Goal: Task Accomplishment & Management: Complete application form

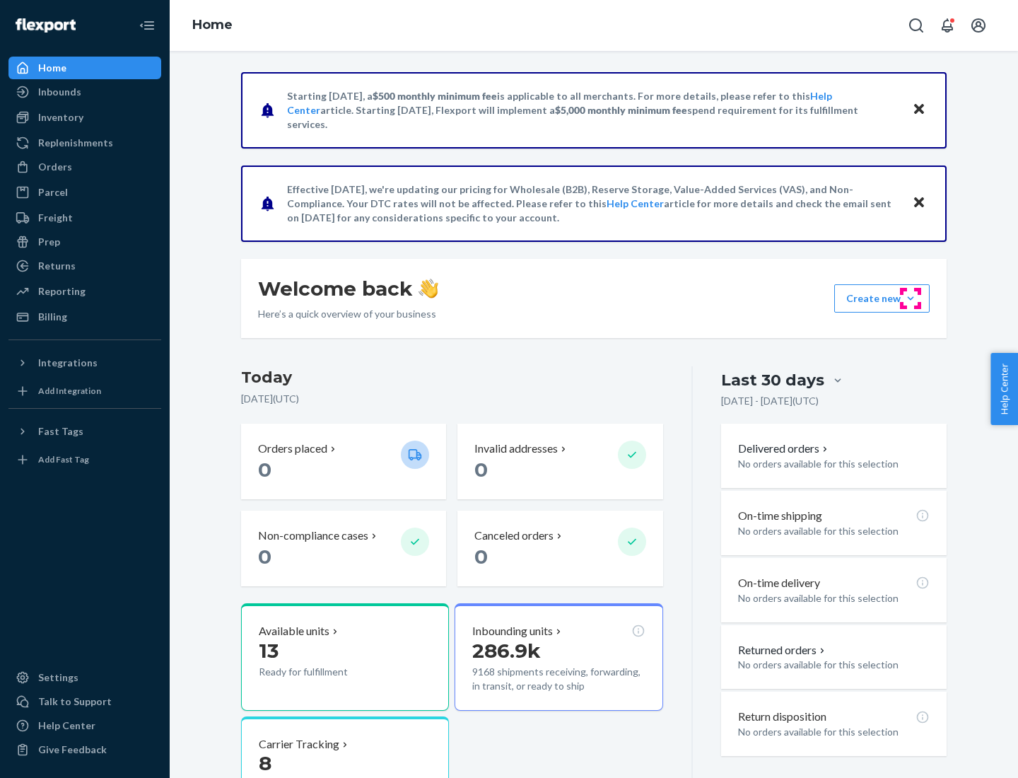
click at [910, 298] on button "Create new Create new inbound Create new order Create new product" at bounding box center [881, 298] width 95 height 28
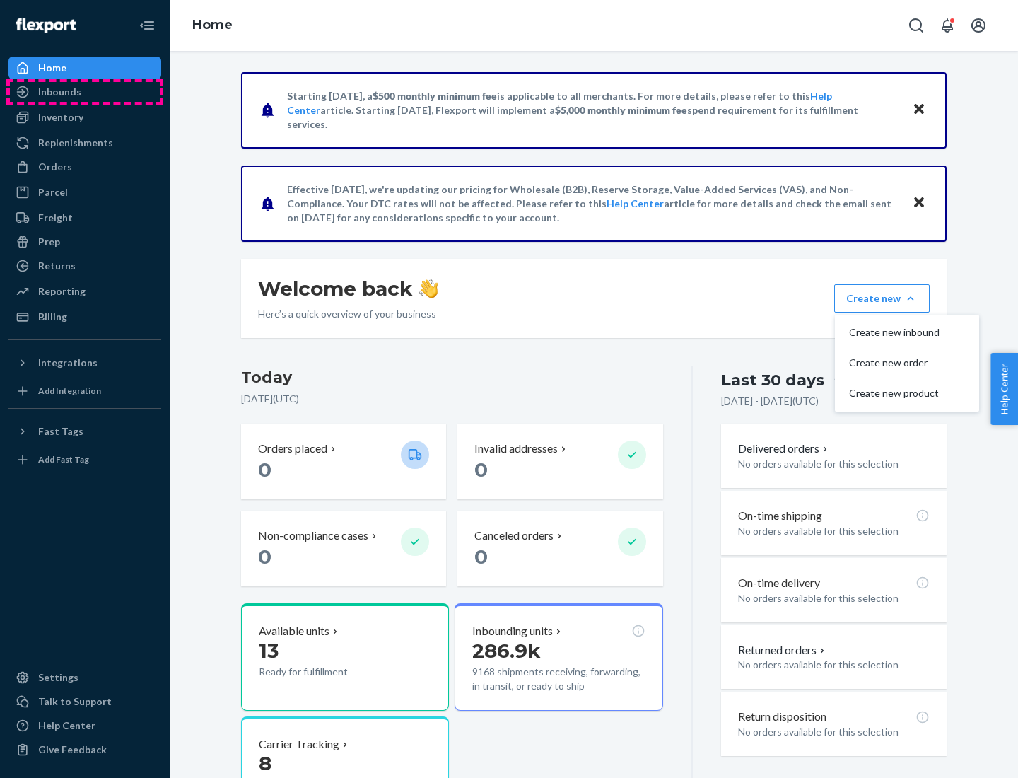
click at [85, 92] on div "Inbounds" at bounding box center [85, 92] width 150 height 20
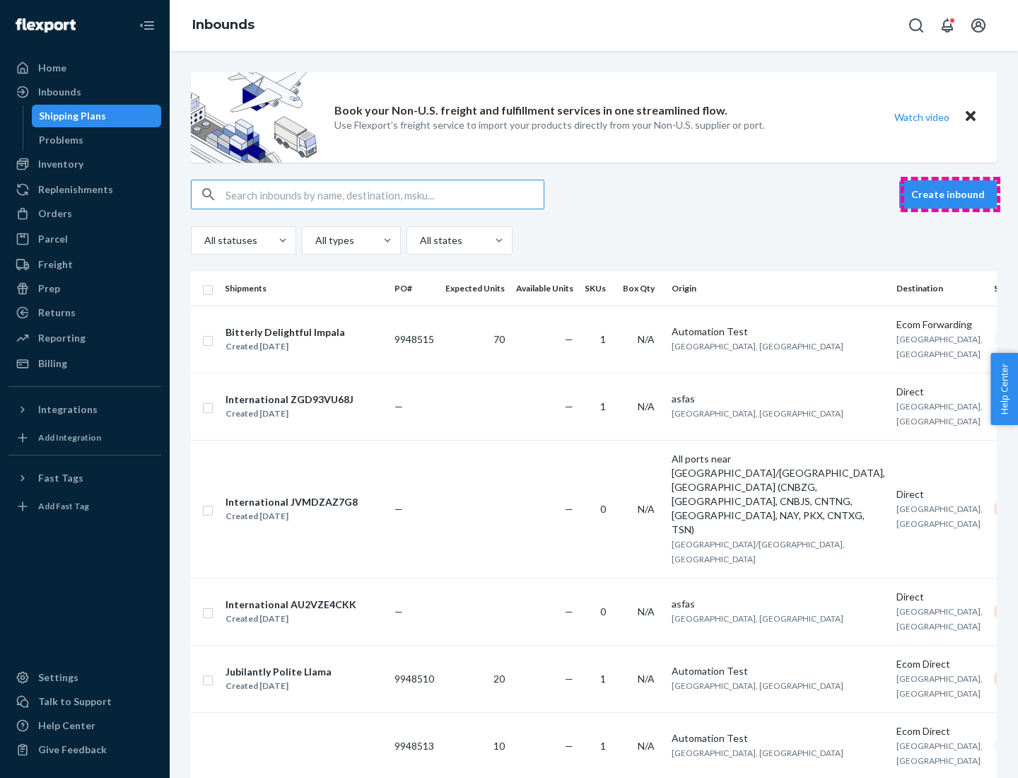
click at [950, 194] on button "Create inbound" at bounding box center [948, 194] width 98 height 28
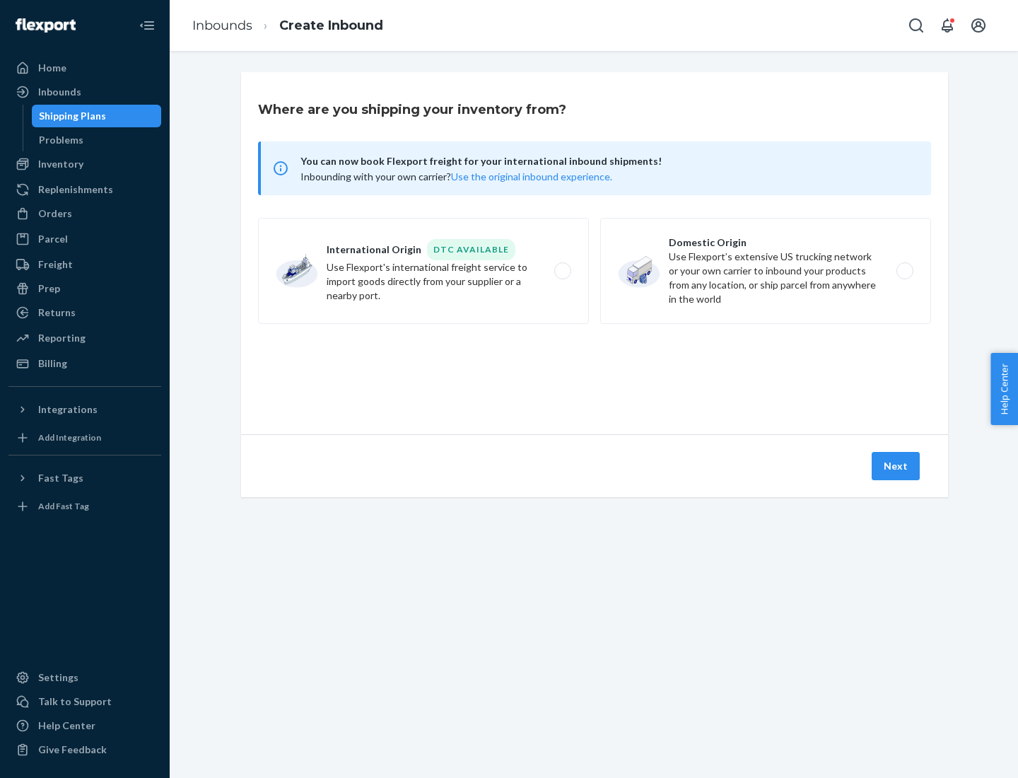
click at [766, 271] on label "Domestic Origin Use Flexport’s extensive US trucking network or your own carrie…" at bounding box center [765, 271] width 331 height 106
click at [904, 271] on input "Domestic Origin Use Flexport’s extensive US trucking network or your own carrie…" at bounding box center [908, 270] width 9 height 9
radio input "true"
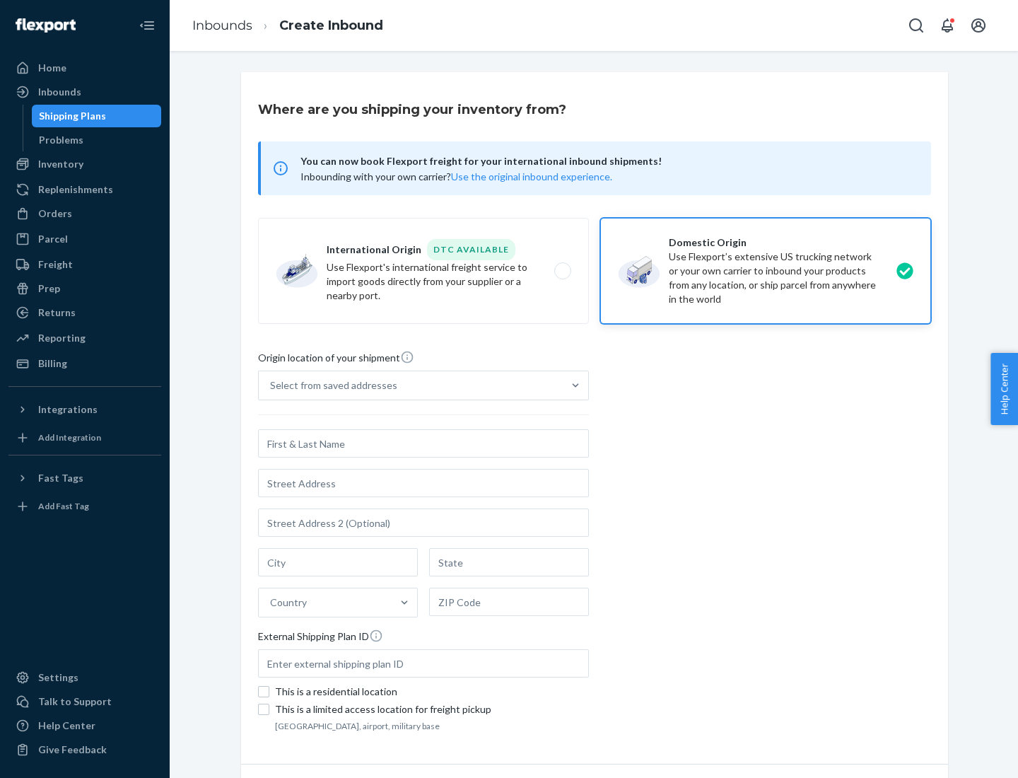
click at [330, 385] on div "Select from saved addresses" at bounding box center [333, 385] width 127 height 14
click at [271, 385] on input "Select from saved addresses" at bounding box center [270, 385] width 1 height 14
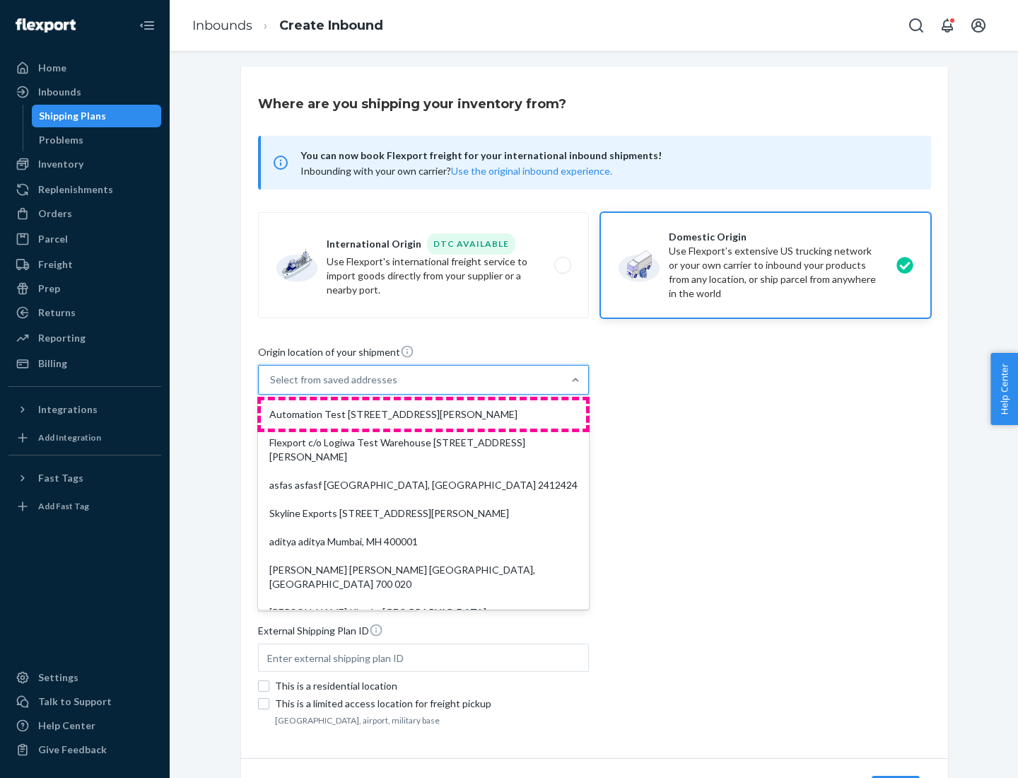
click at [423, 414] on div "Automation Test [STREET_ADDRESS][PERSON_NAME]" at bounding box center [423, 414] width 325 height 28
click at [271, 387] on input "option Automation Test [STREET_ADDRESS][PERSON_NAME]. 9 results available. Use …" at bounding box center [270, 380] width 1 height 14
type input "Automation Test"
type input "9th Floor"
type input "[GEOGRAPHIC_DATA]"
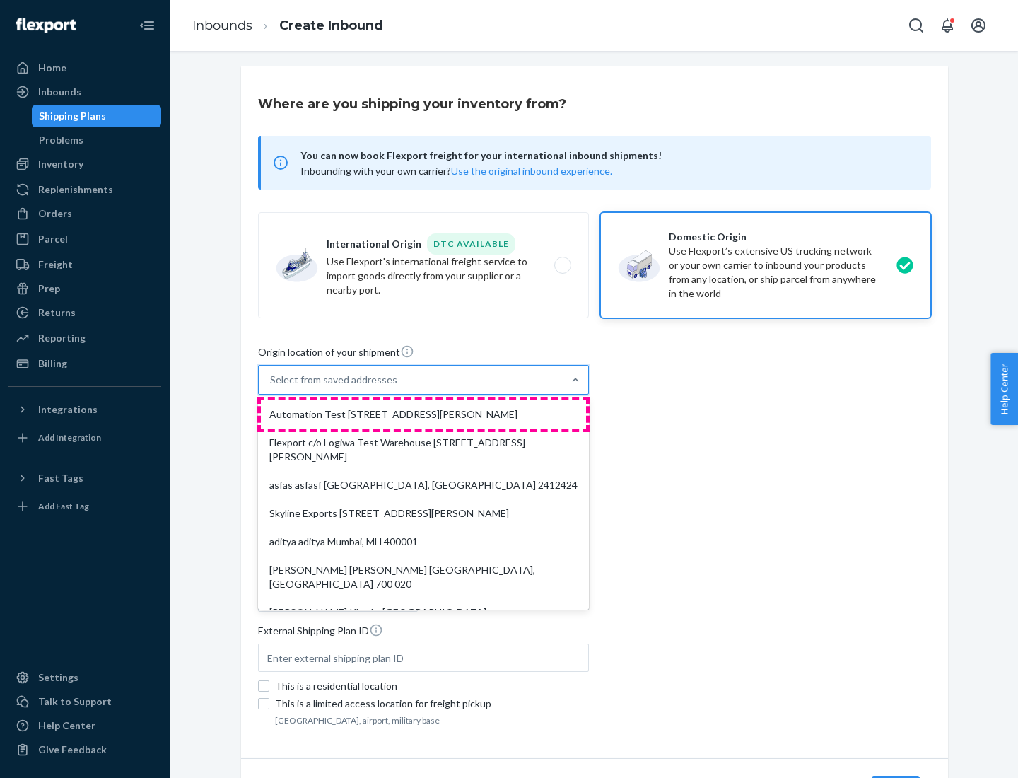
type input "CA"
type input "94104"
type input "[STREET_ADDRESS][PERSON_NAME]"
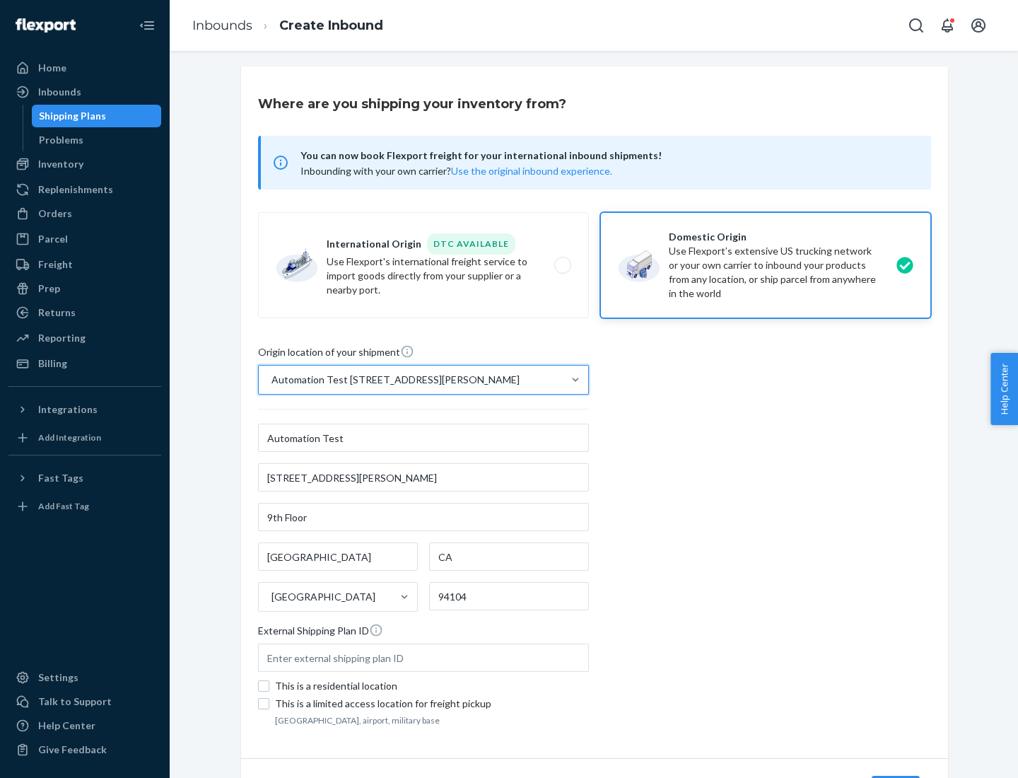
scroll to position [83, 0]
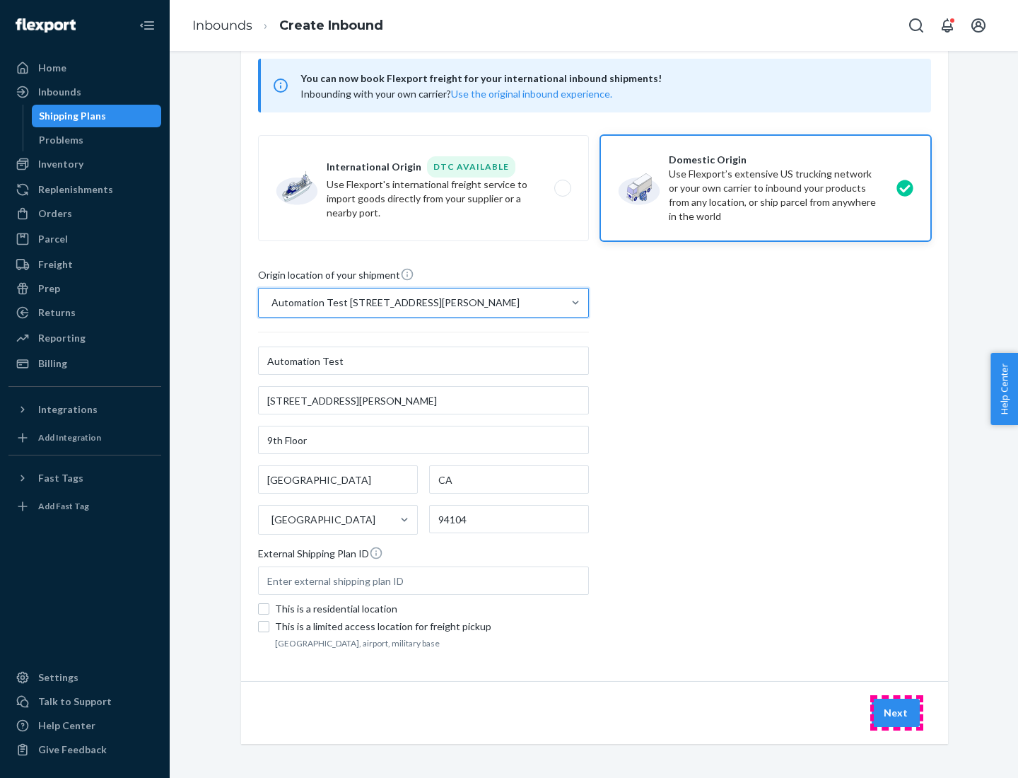
click at [896, 713] on button "Next" at bounding box center [896, 712] width 48 height 28
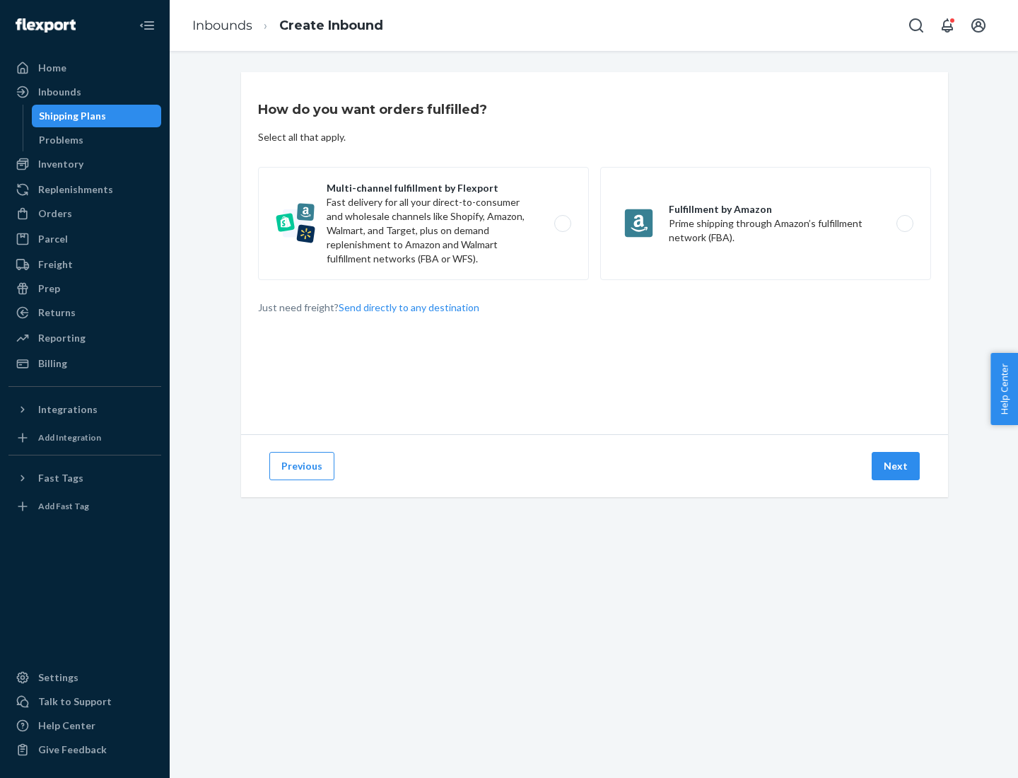
click at [423, 223] on label "Multi-channel fulfillment by Flexport Fast delivery for all your direct-to-cons…" at bounding box center [423, 223] width 331 height 113
click at [562, 223] on input "Multi-channel fulfillment by Flexport Fast delivery for all your direct-to-cons…" at bounding box center [566, 223] width 9 height 9
radio input "true"
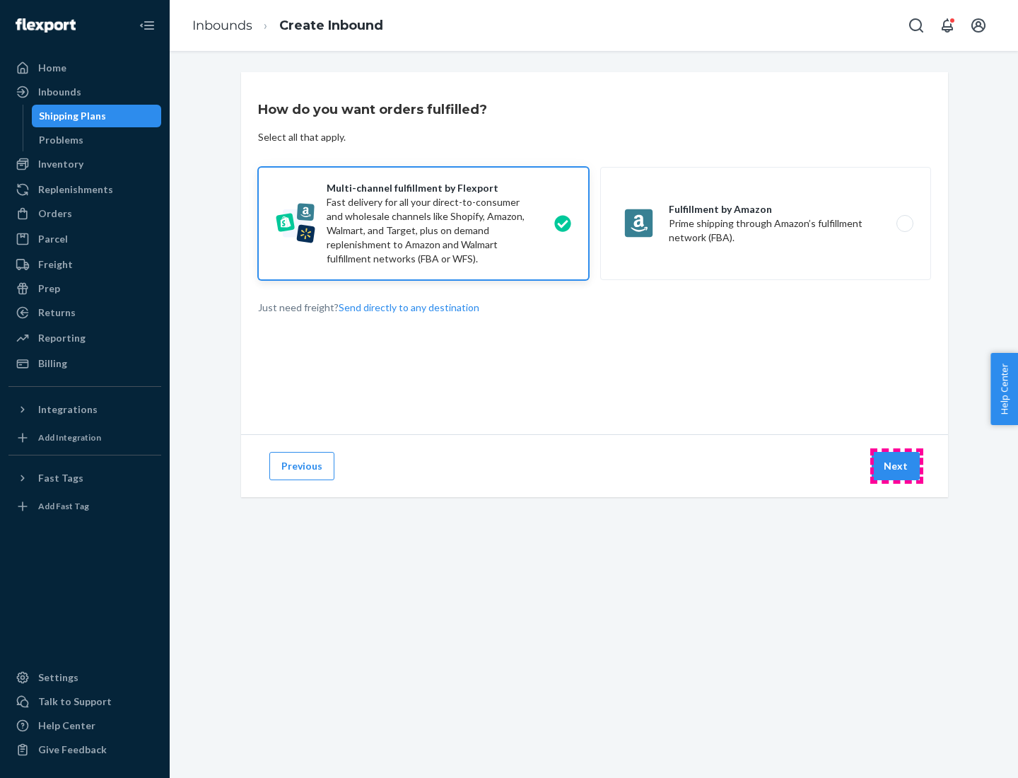
click at [896, 466] on button "Next" at bounding box center [896, 466] width 48 height 28
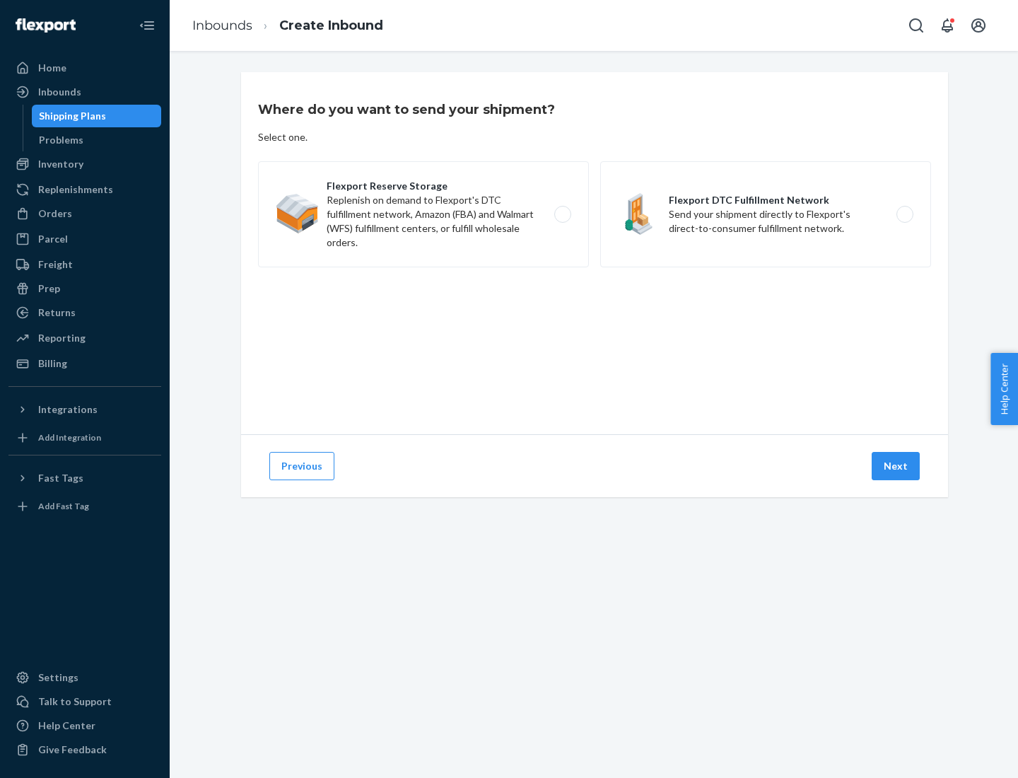
click at [766, 214] on label "Flexport DTC Fulfillment Network Send your shipment directly to Flexport's dire…" at bounding box center [765, 214] width 331 height 106
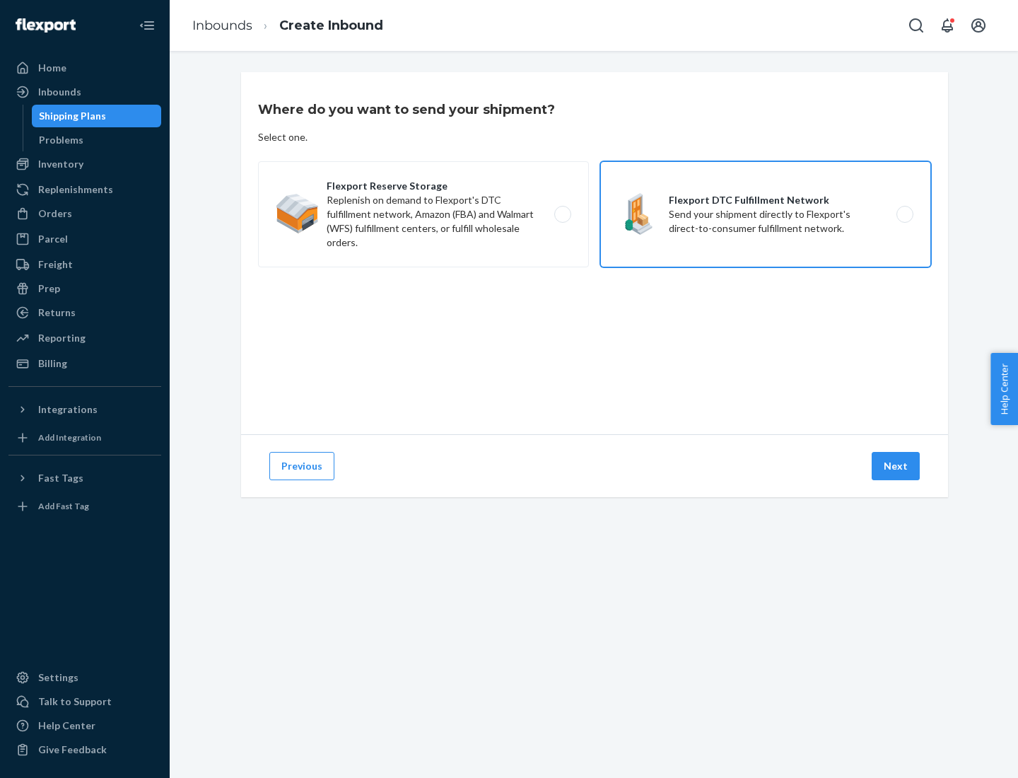
click at [904, 214] on input "Flexport DTC Fulfillment Network Send your shipment directly to Flexport's dire…" at bounding box center [908, 214] width 9 height 9
radio input "true"
click at [896, 466] on button "Next" at bounding box center [896, 466] width 48 height 28
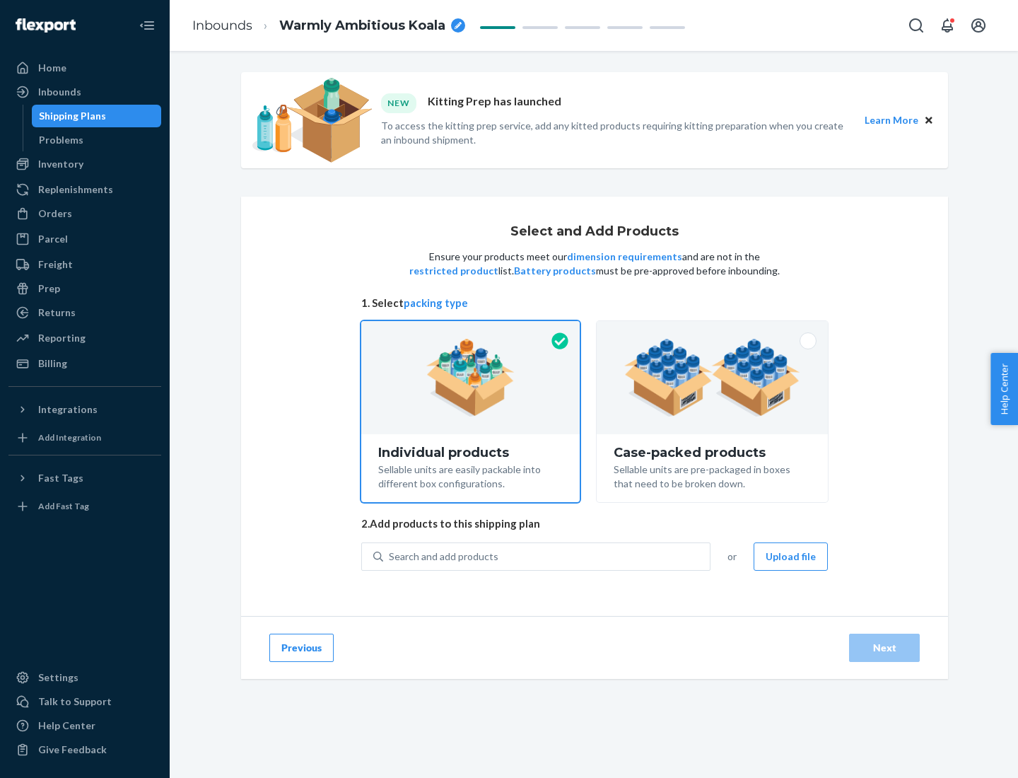
click at [713, 377] on img at bounding box center [712, 378] width 176 height 78
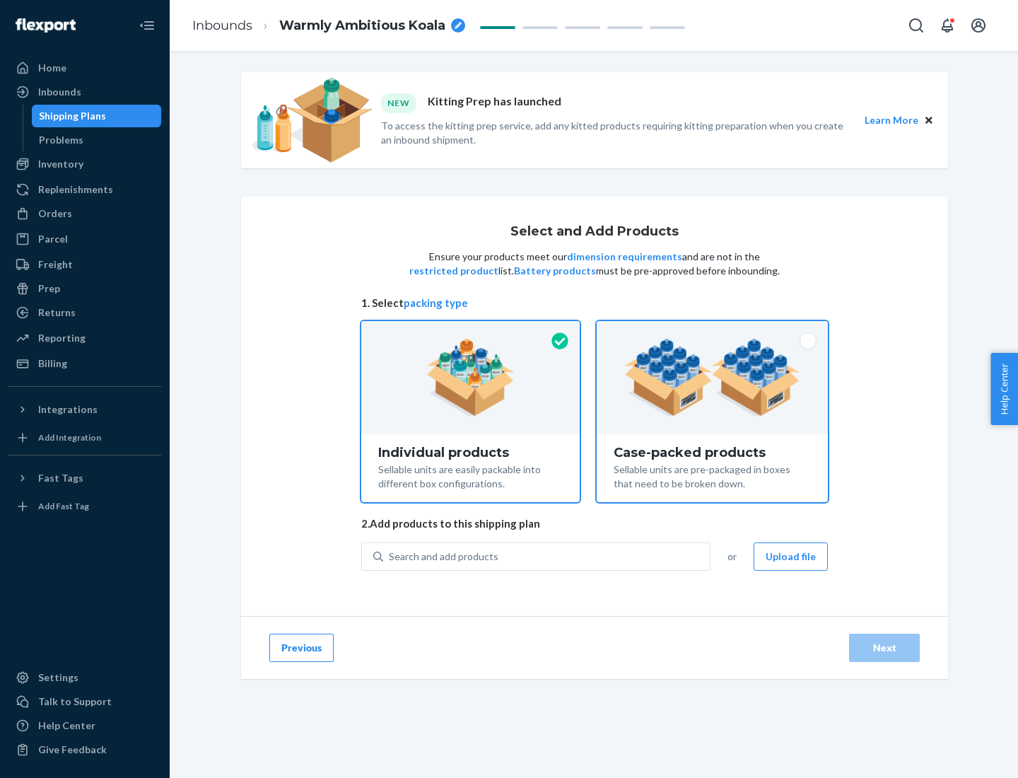
click at [713, 330] on input "Case-packed products Sellable units are pre-packaged in boxes that need to be b…" at bounding box center [712, 325] width 9 height 9
radio input "true"
radio input "false"
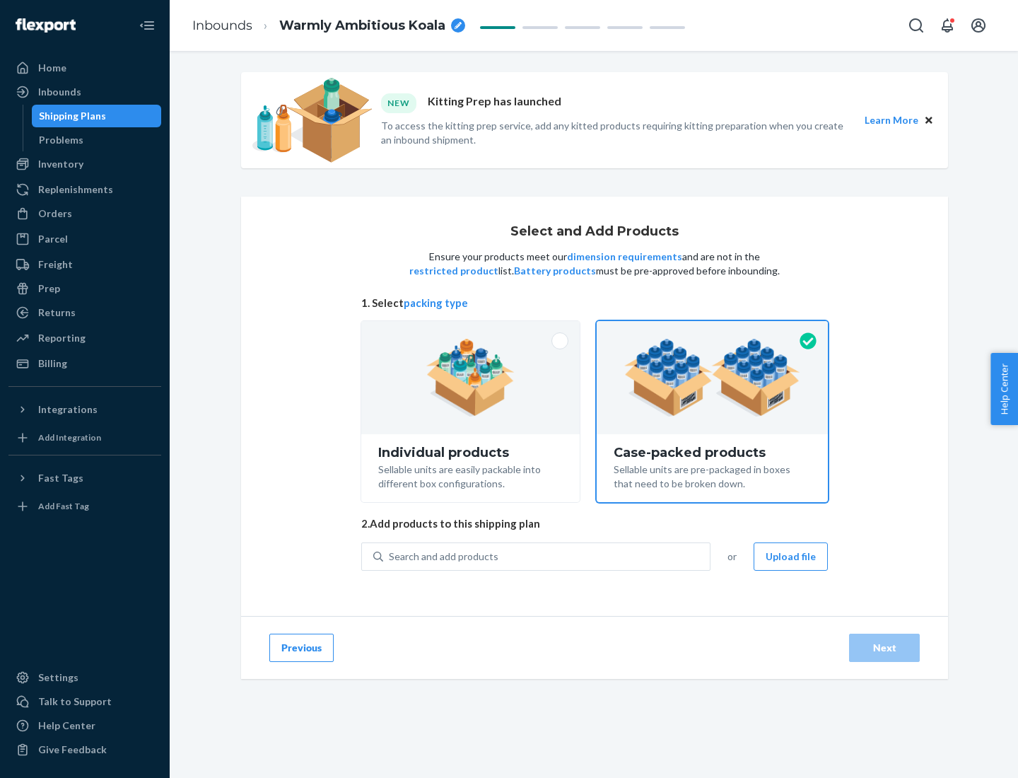
click at [547, 556] on div "Search and add products" at bounding box center [546, 556] width 327 height 25
click at [390, 556] on input "Search and add products" at bounding box center [389, 556] width 1 height 14
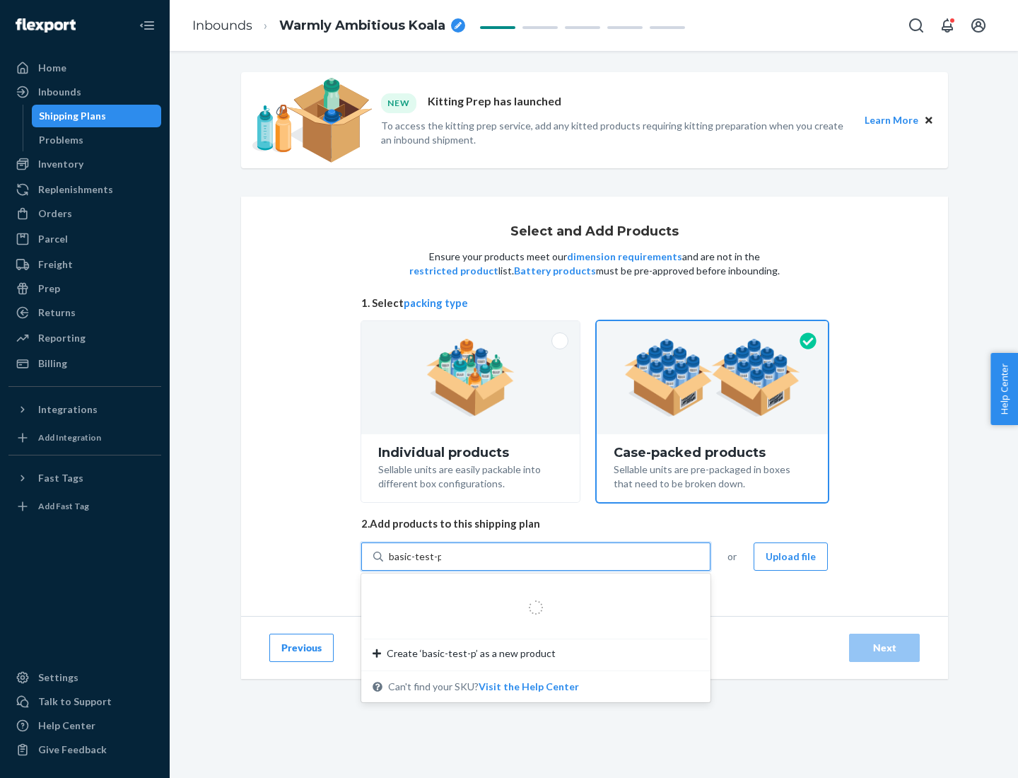
type input "basic-test-product-1"
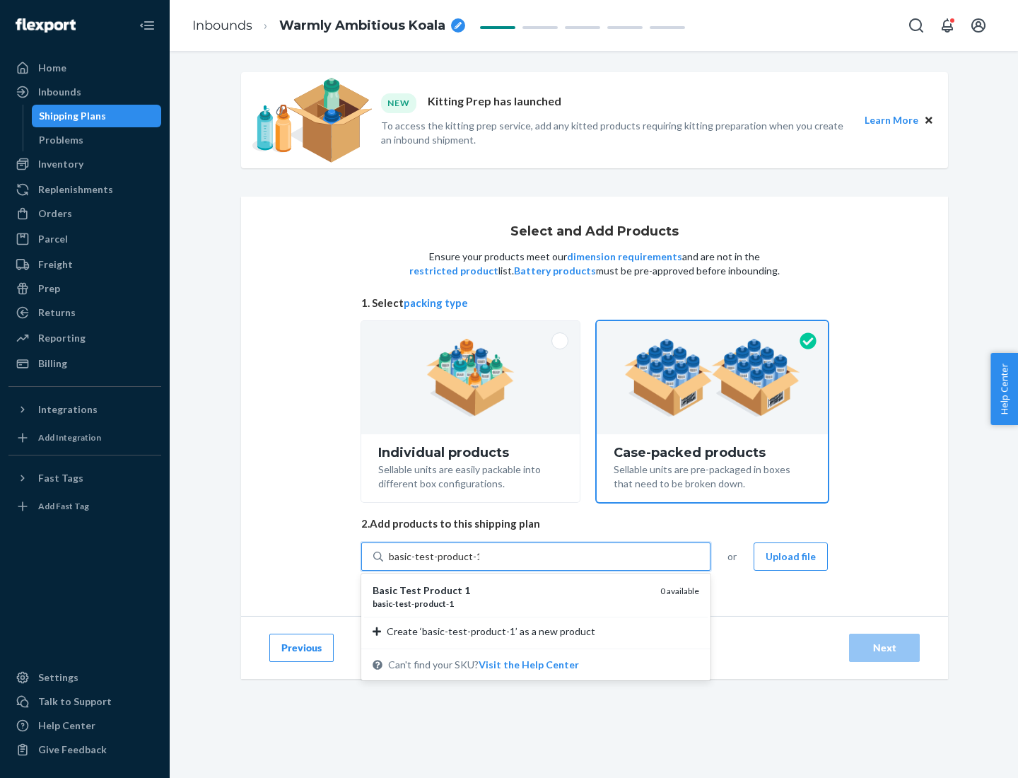
click at [511, 603] on div "basic - test - product - 1" at bounding box center [511, 603] width 276 height 12
click at [479, 563] on input "basic-test-product-1" at bounding box center [434, 556] width 90 height 14
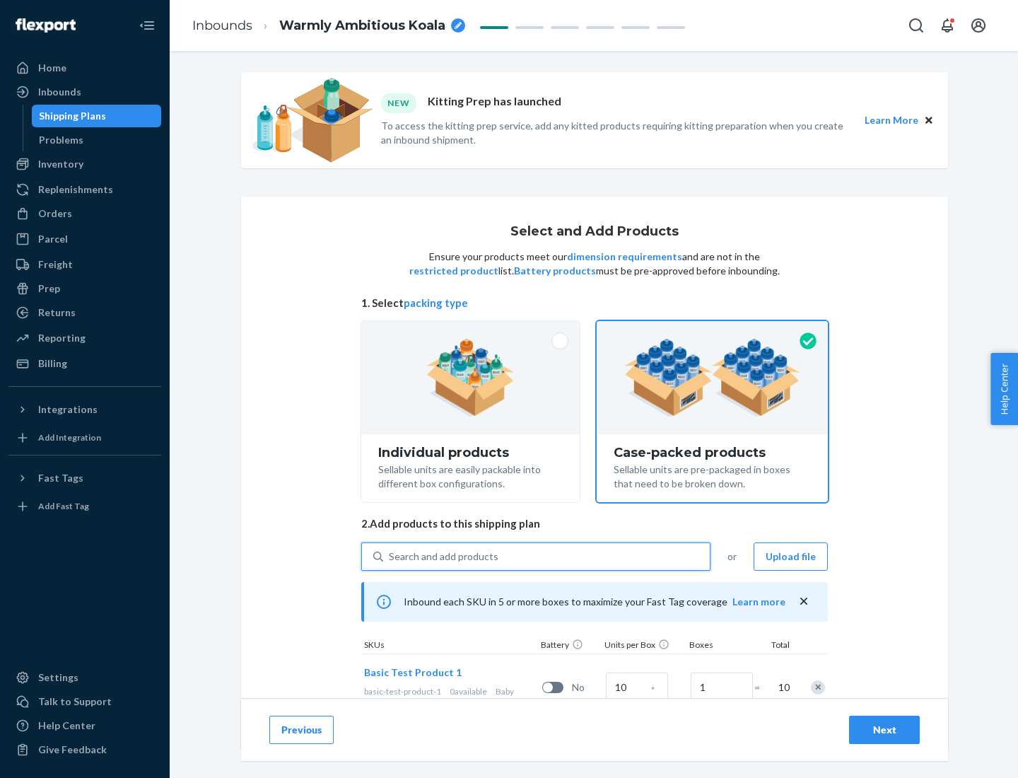
scroll to position [51, 0]
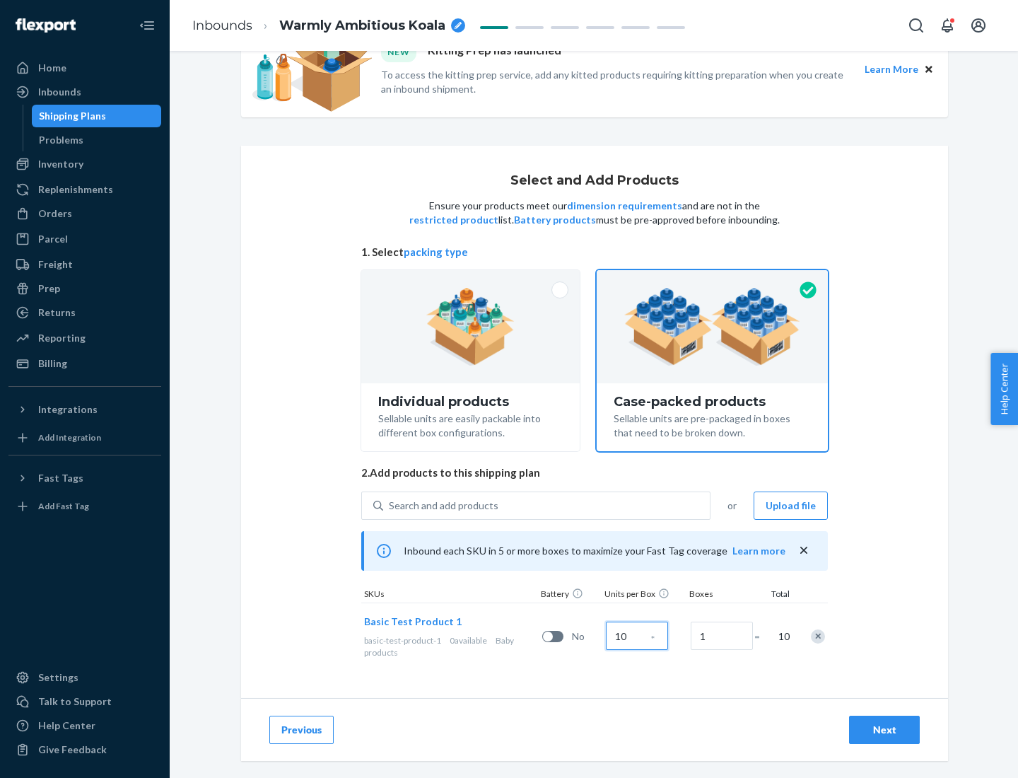
type input "10"
type input "7"
click at [884, 730] on div "Next" at bounding box center [884, 729] width 47 height 14
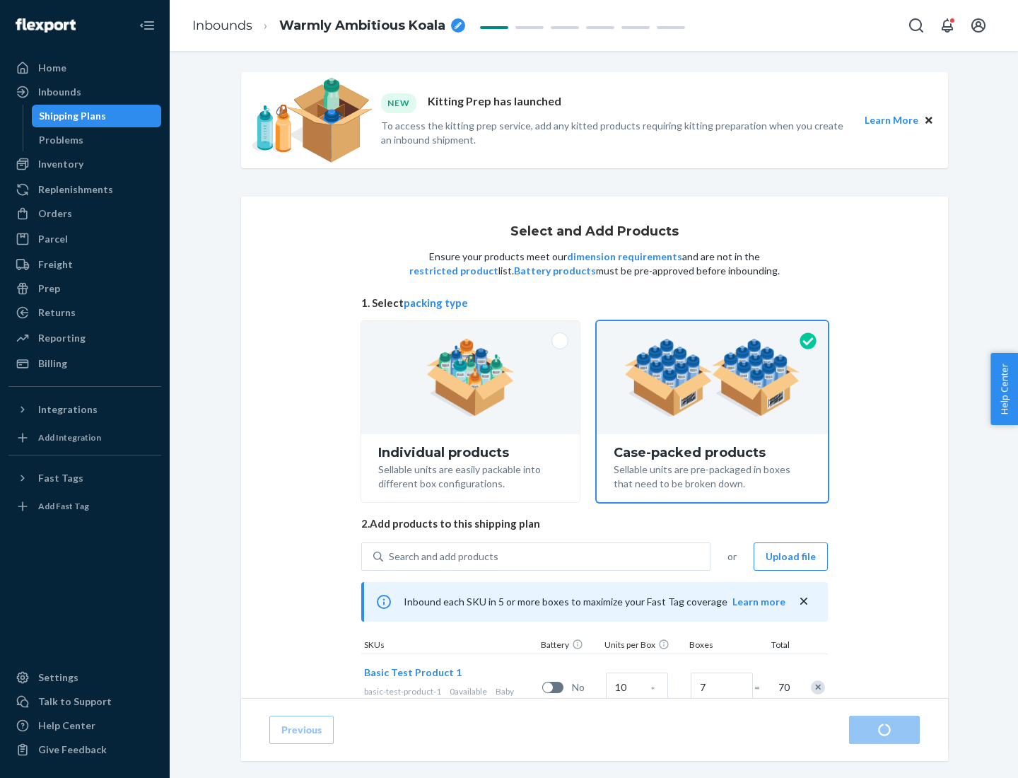
radio input "true"
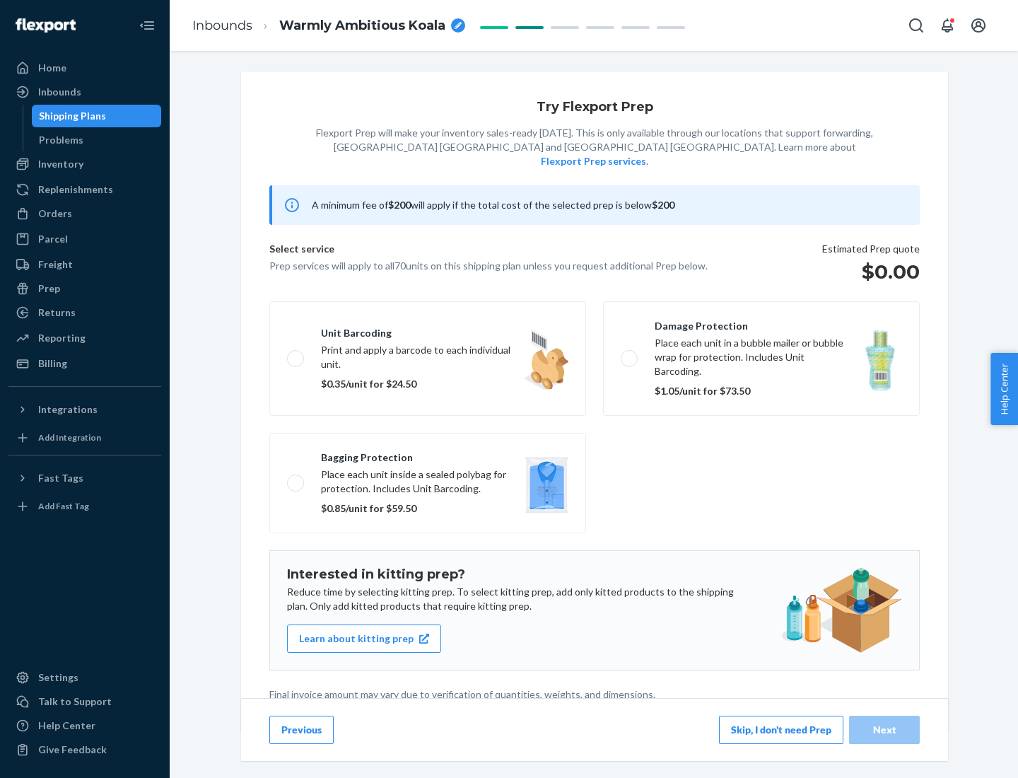
scroll to position [4, 0]
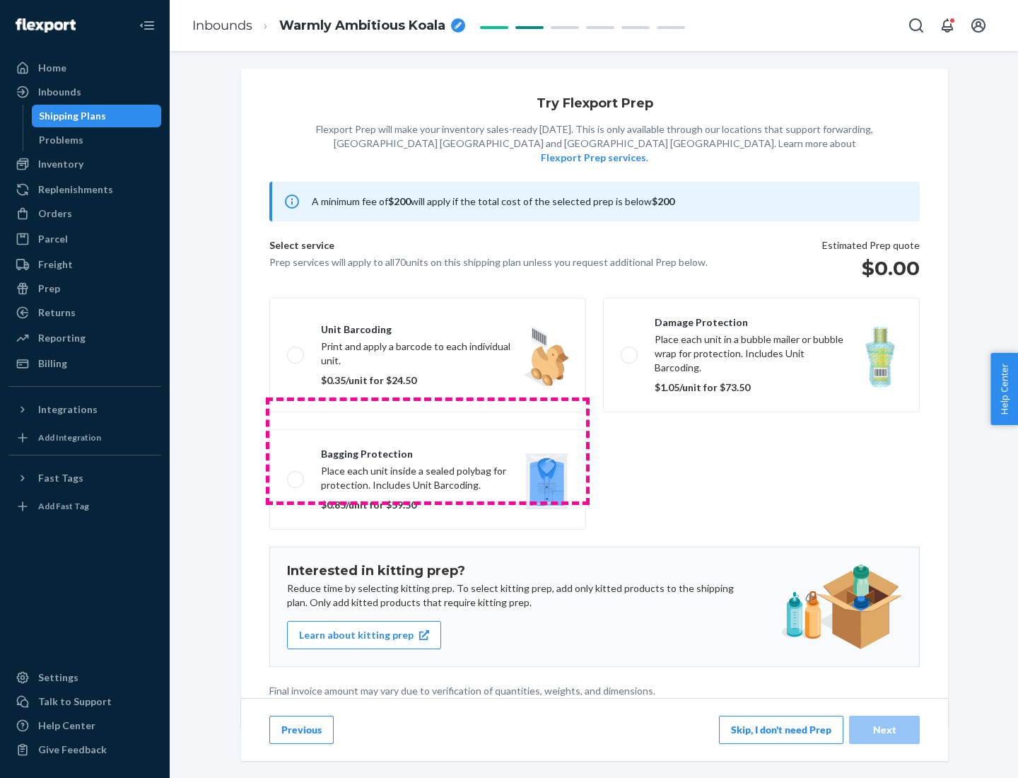
click at [428, 450] on label "Bagging protection Place each unit inside a sealed polybag for protection. Incl…" at bounding box center [427, 479] width 317 height 100
click at [296, 474] on input "Bagging protection Place each unit inside a sealed polybag for protection. Incl…" at bounding box center [291, 478] width 9 height 9
checkbox input "true"
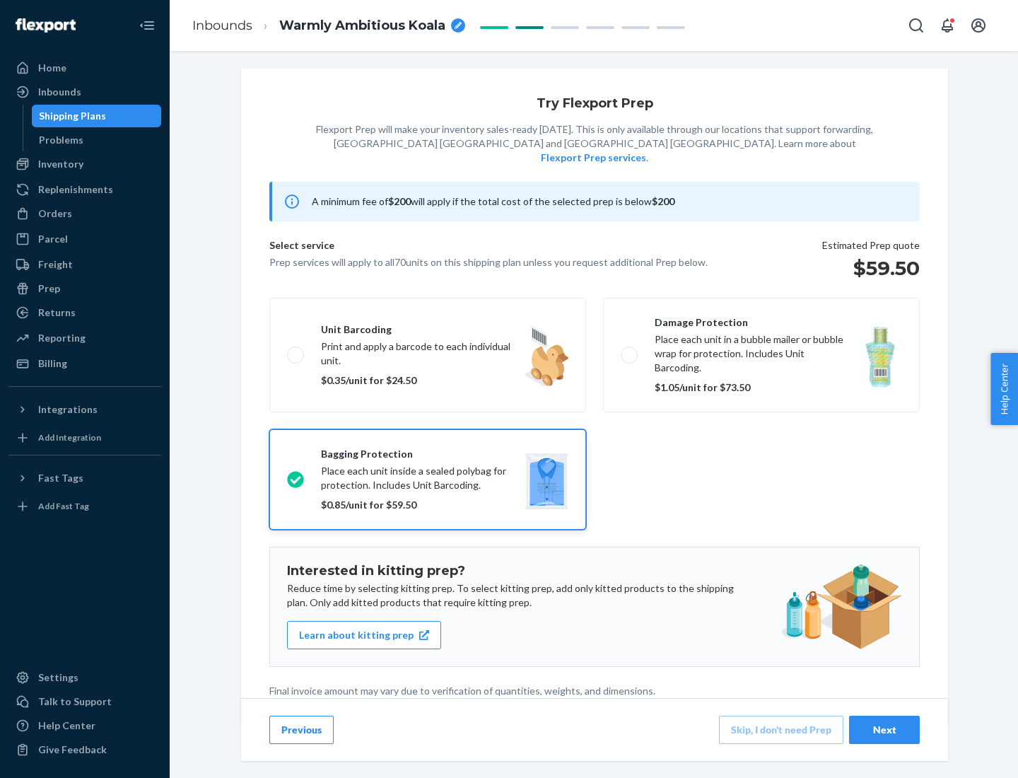
click at [884, 729] on div "Next" at bounding box center [884, 729] width 47 height 14
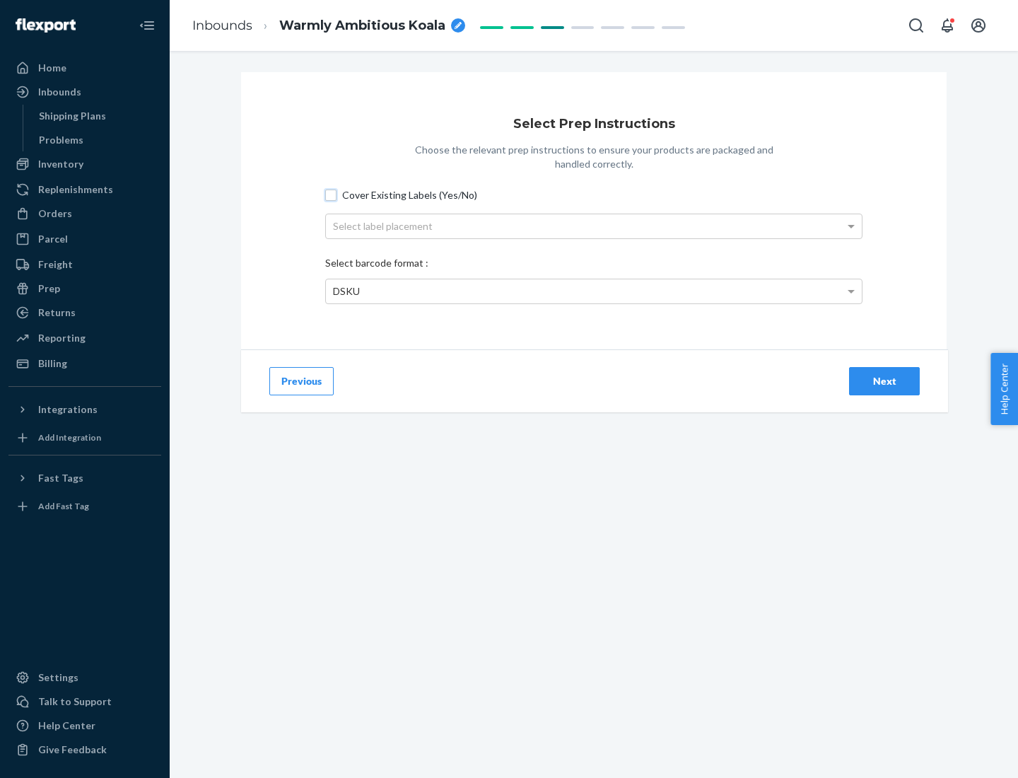
click at [331, 194] on input "Cover Existing Labels (Yes/No)" at bounding box center [330, 194] width 11 height 11
checkbox input "true"
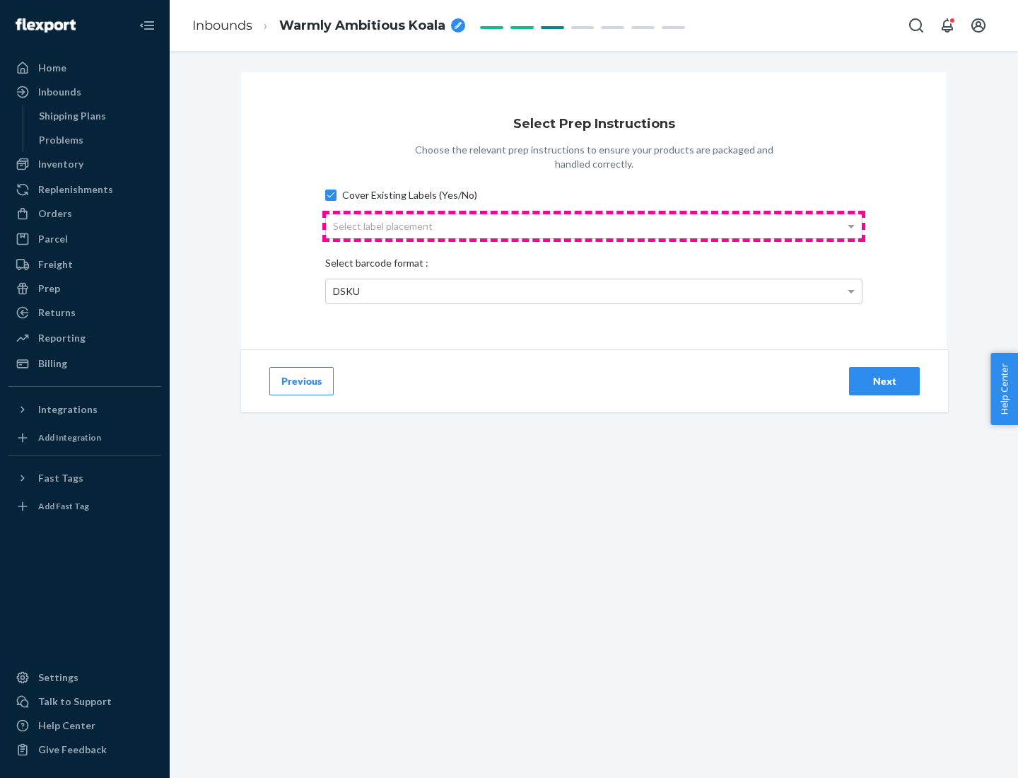
click at [594, 225] on div "Select label placement" at bounding box center [594, 226] width 536 height 24
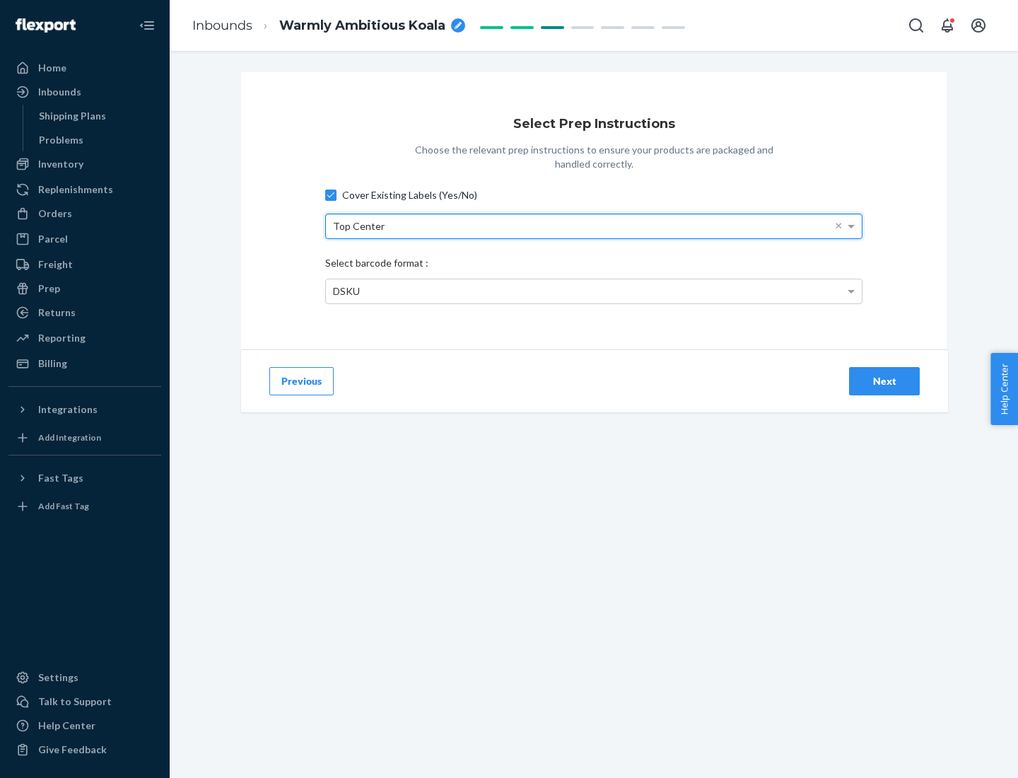
click at [594, 291] on div "DSKU" at bounding box center [594, 291] width 536 height 24
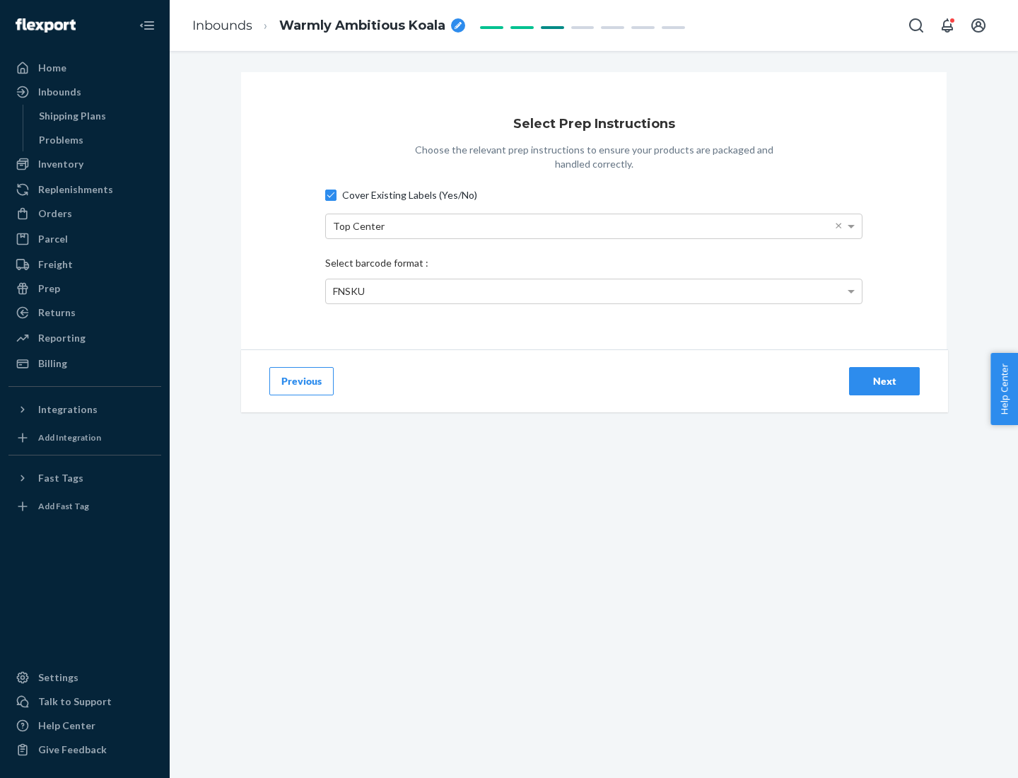
click at [884, 380] on div "Next" at bounding box center [884, 381] width 47 height 14
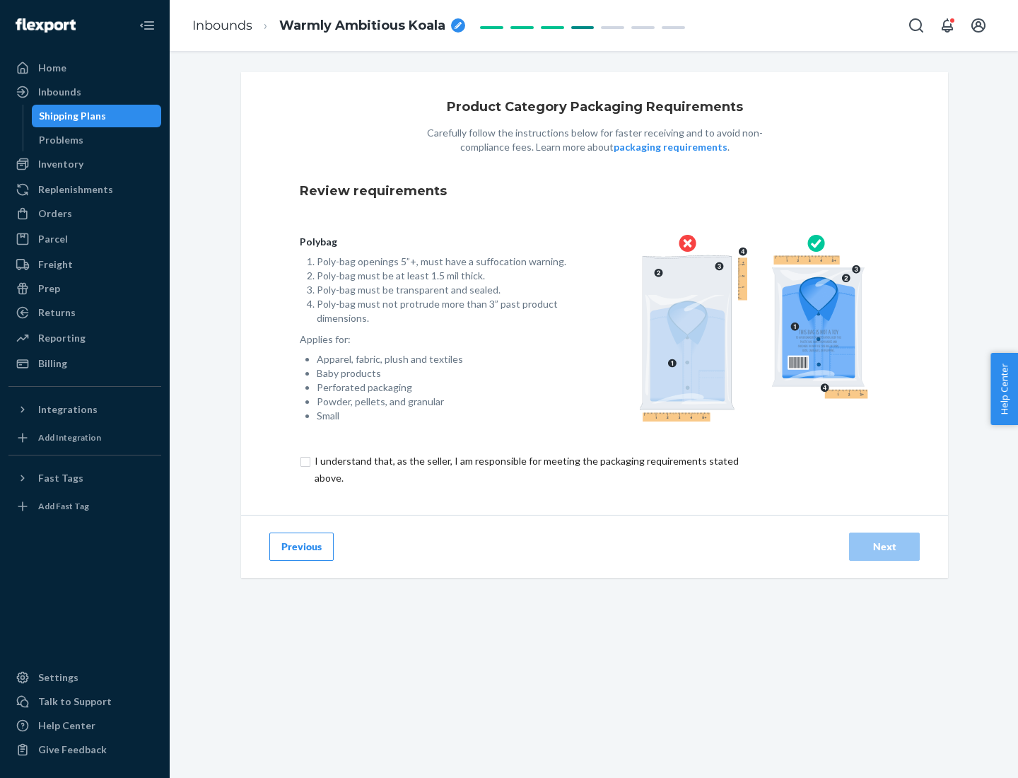
click at [525, 469] on input "checkbox" at bounding box center [535, 469] width 470 height 34
checkbox input "true"
click at [884, 546] on div "Next" at bounding box center [884, 546] width 47 height 14
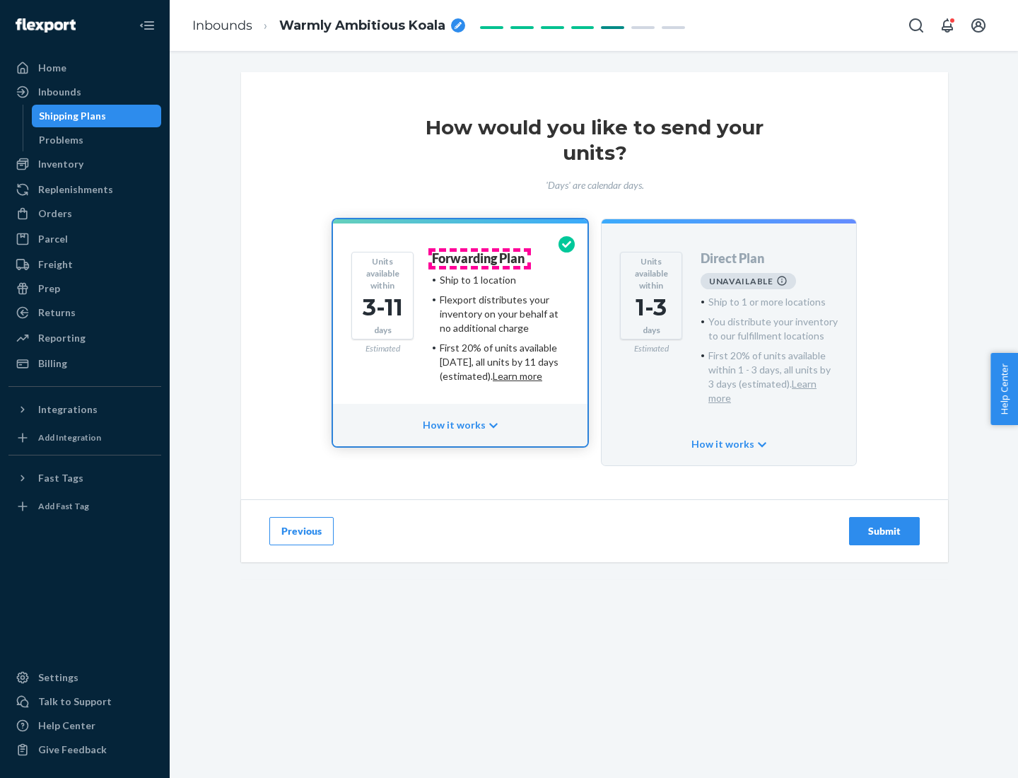
click at [479, 258] on h4 "Forwarding Plan" at bounding box center [478, 259] width 93 height 14
click at [884, 524] on div "Submit" at bounding box center [884, 531] width 47 height 14
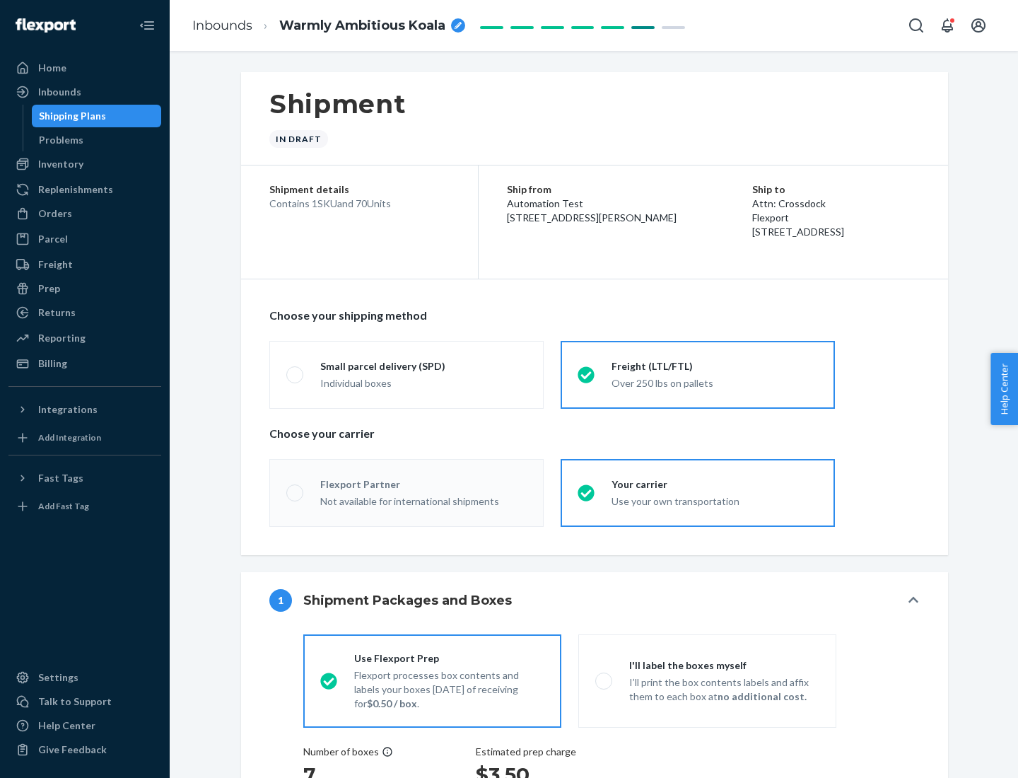
radio input "true"
radio input "false"
radio input "true"
radio input "false"
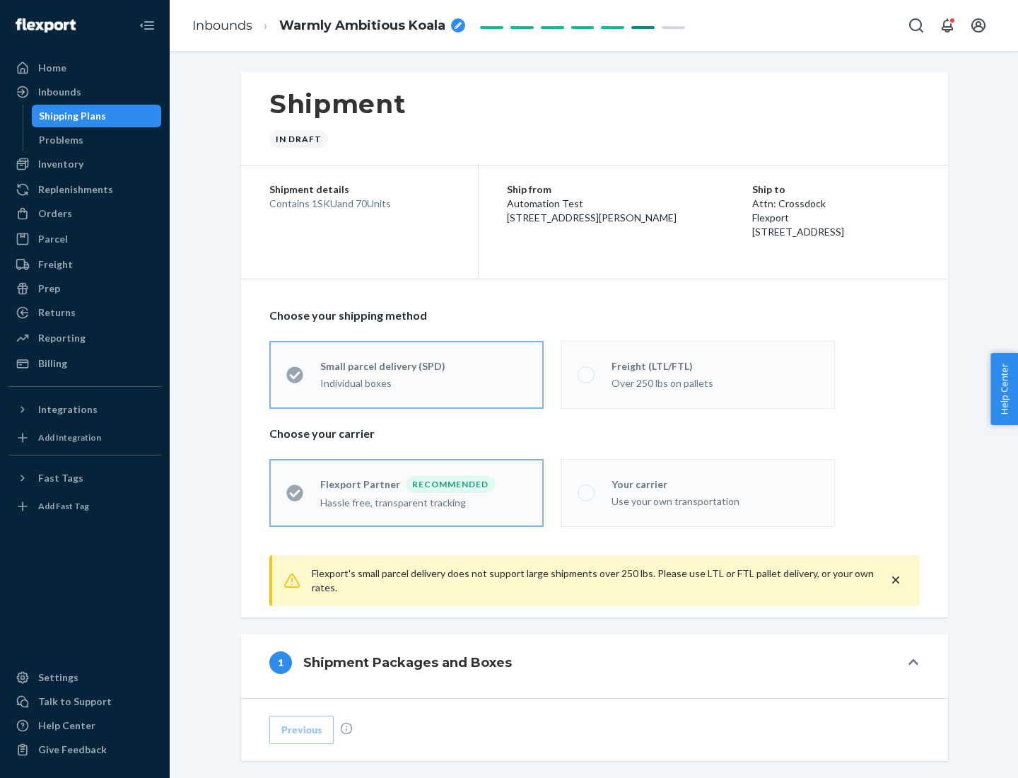
click at [698, 374] on div "Over 250 lbs on pallets" at bounding box center [714, 381] width 206 height 17
click at [587, 374] on input "Freight (LTL/FTL) Over 250 lbs on pallets" at bounding box center [582, 374] width 9 height 9
radio input "true"
radio input "false"
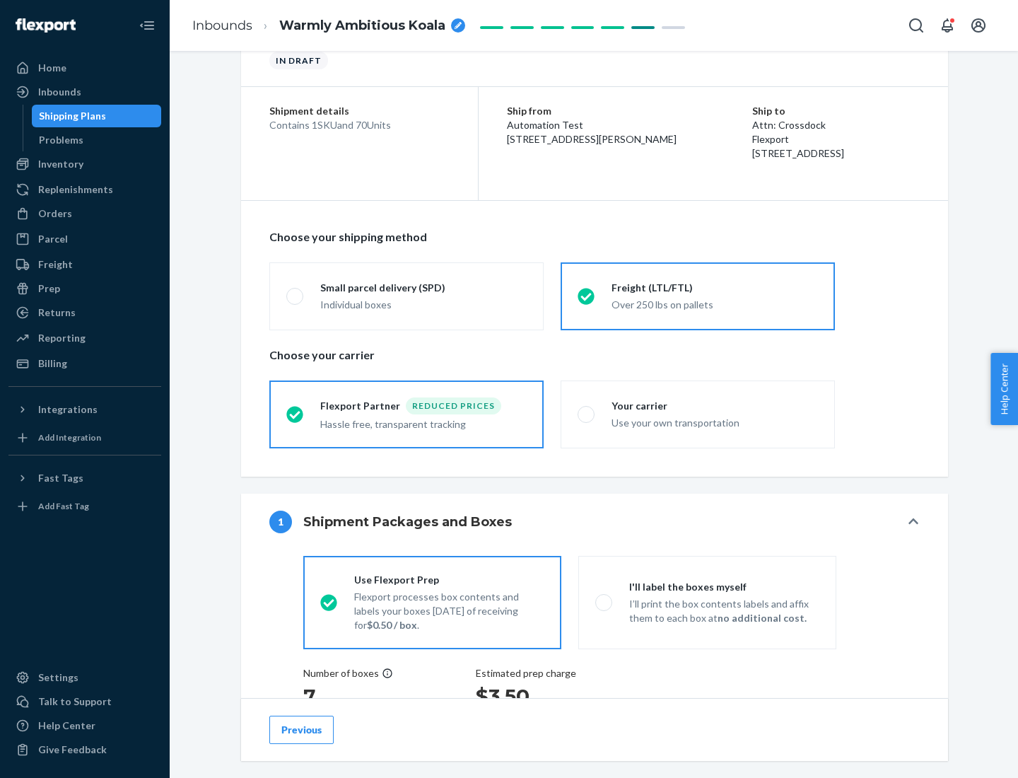
click at [698, 414] on div "Use your own transportation" at bounding box center [714, 421] width 206 height 17
click at [587, 414] on input "Your carrier Use your own transportation" at bounding box center [582, 413] width 9 height 9
radio input "true"
radio input "false"
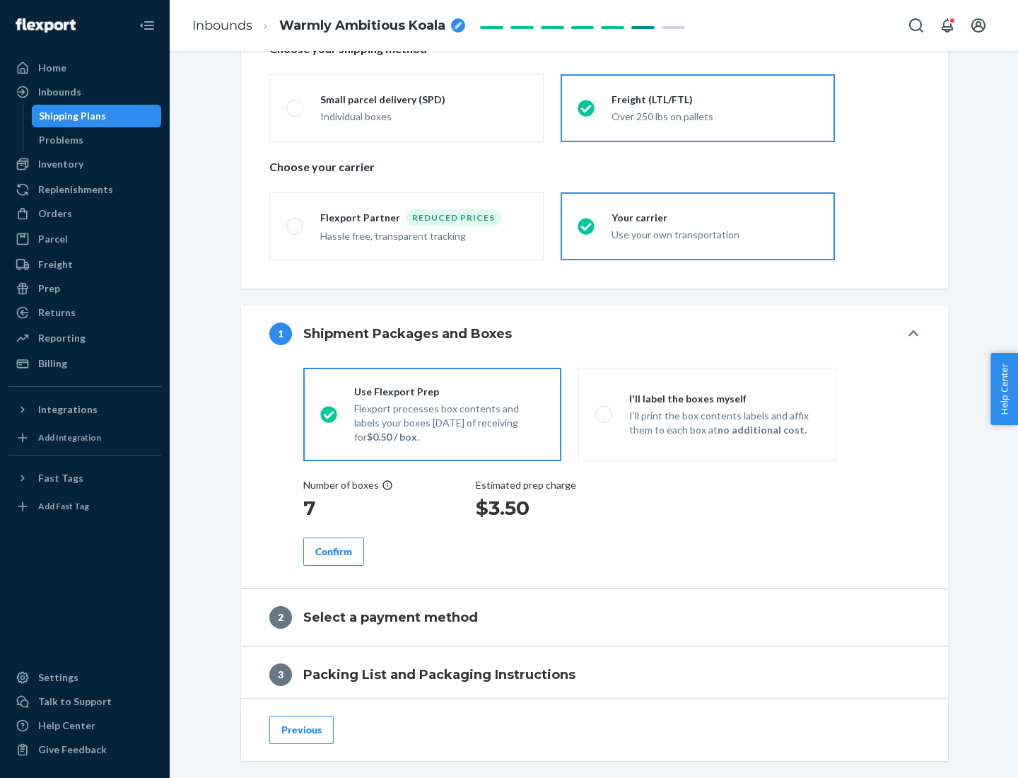
click at [707, 414] on p "I’ll print the box contents labels and affix them to each box at no additional …" at bounding box center [724, 423] width 190 height 28
click at [604, 414] on input "I'll label the boxes myself I’ll print the box contents labels and affix them t…" at bounding box center [599, 413] width 9 height 9
radio input "true"
radio input "false"
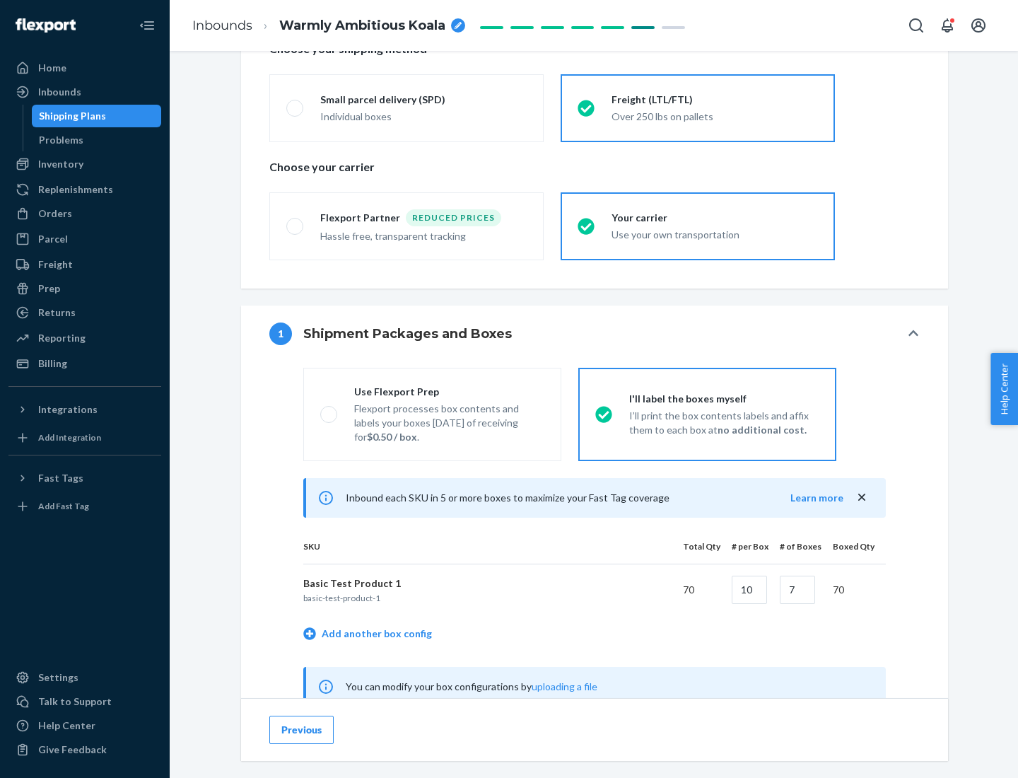
scroll to position [442, 0]
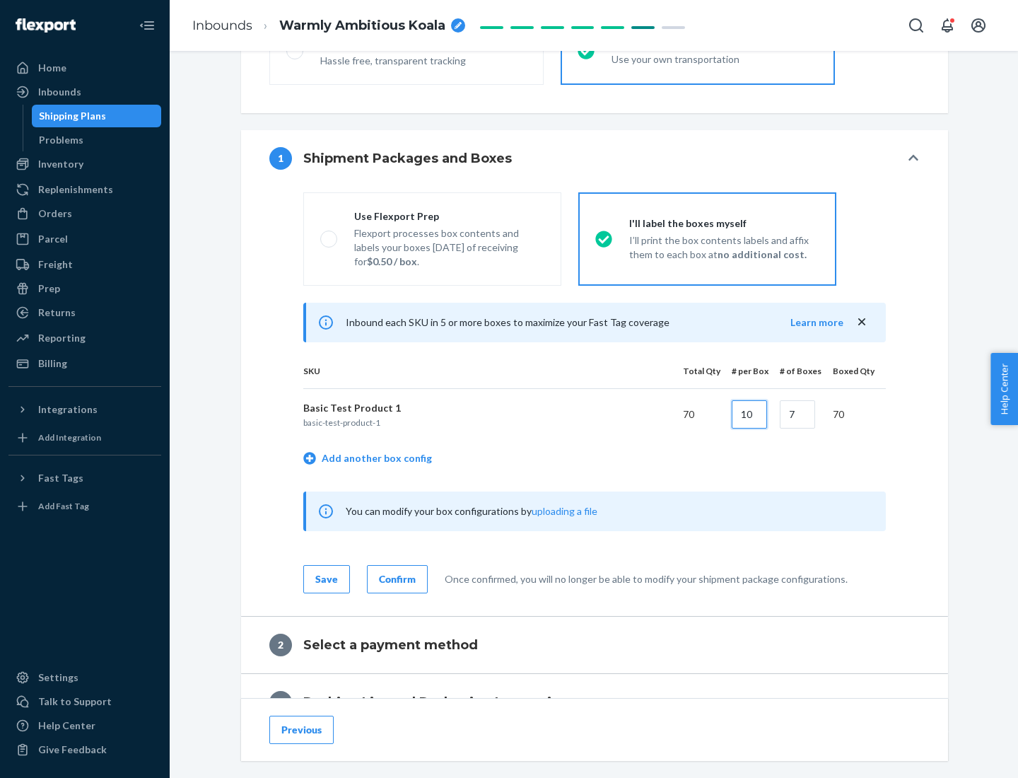
type input "10"
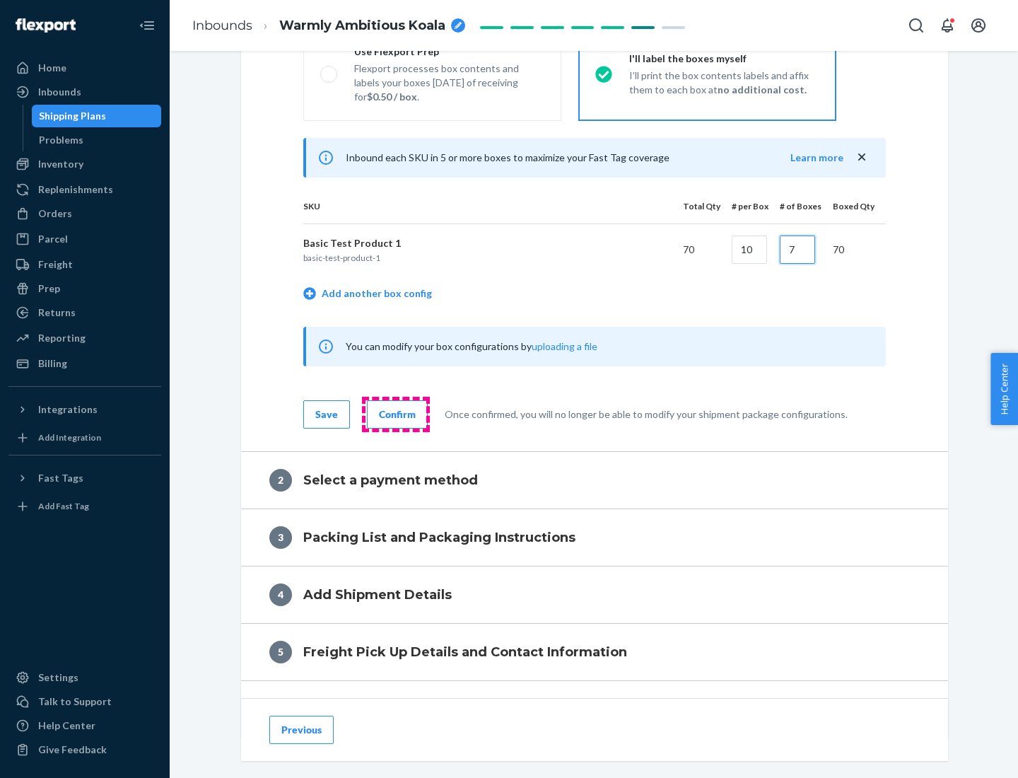
type input "7"
click at [395, 414] on div "Confirm" at bounding box center [397, 414] width 37 height 14
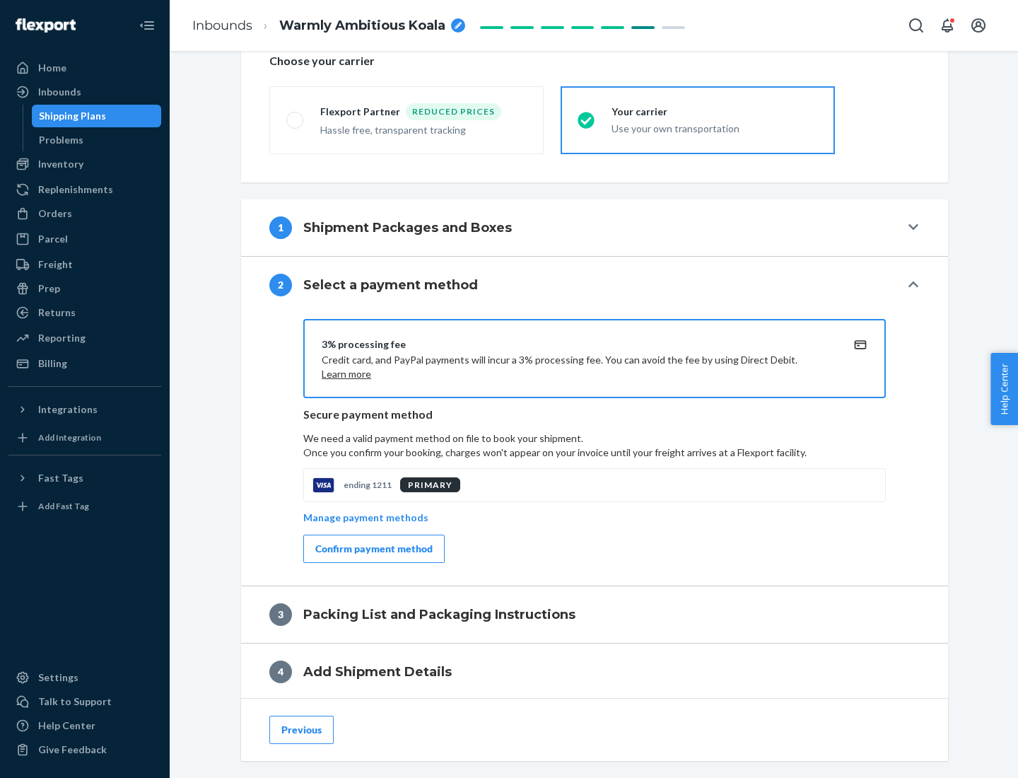
scroll to position [507, 0]
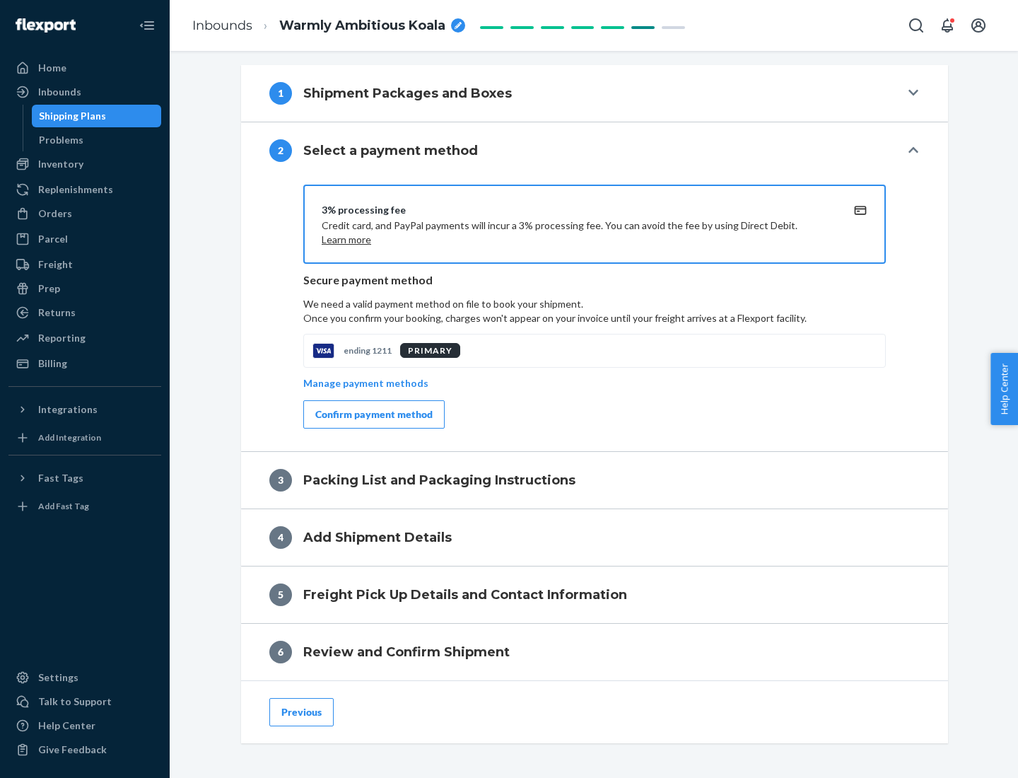
click at [373, 414] on div "Confirm payment method" at bounding box center [373, 414] width 117 height 14
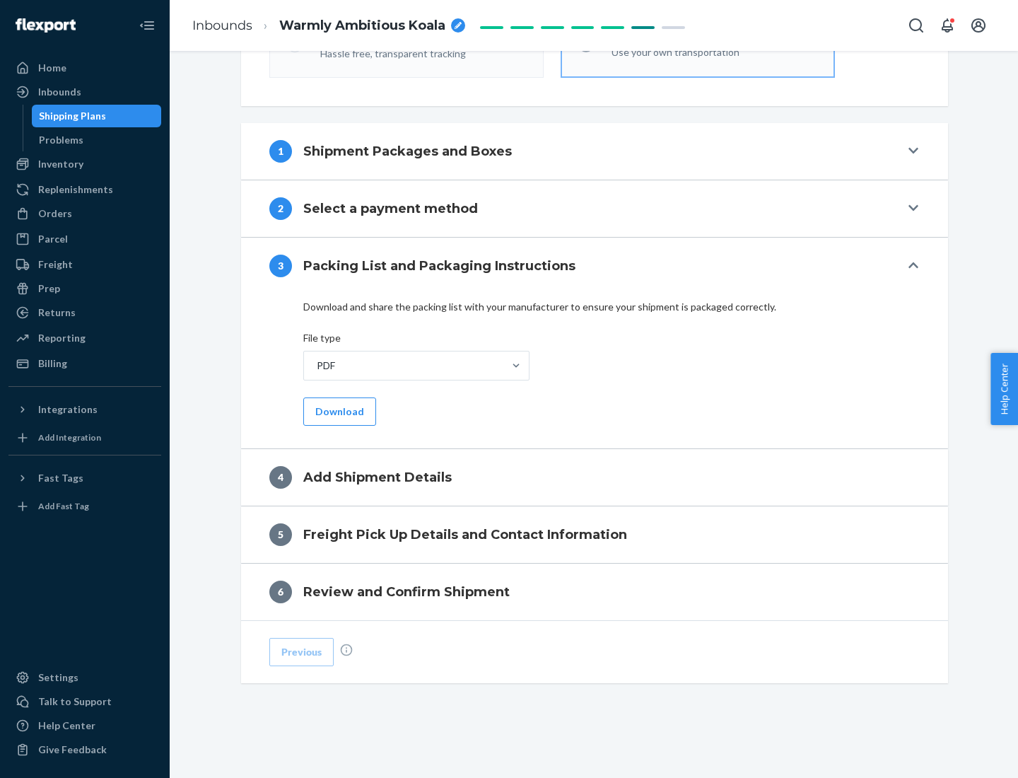
scroll to position [446, 0]
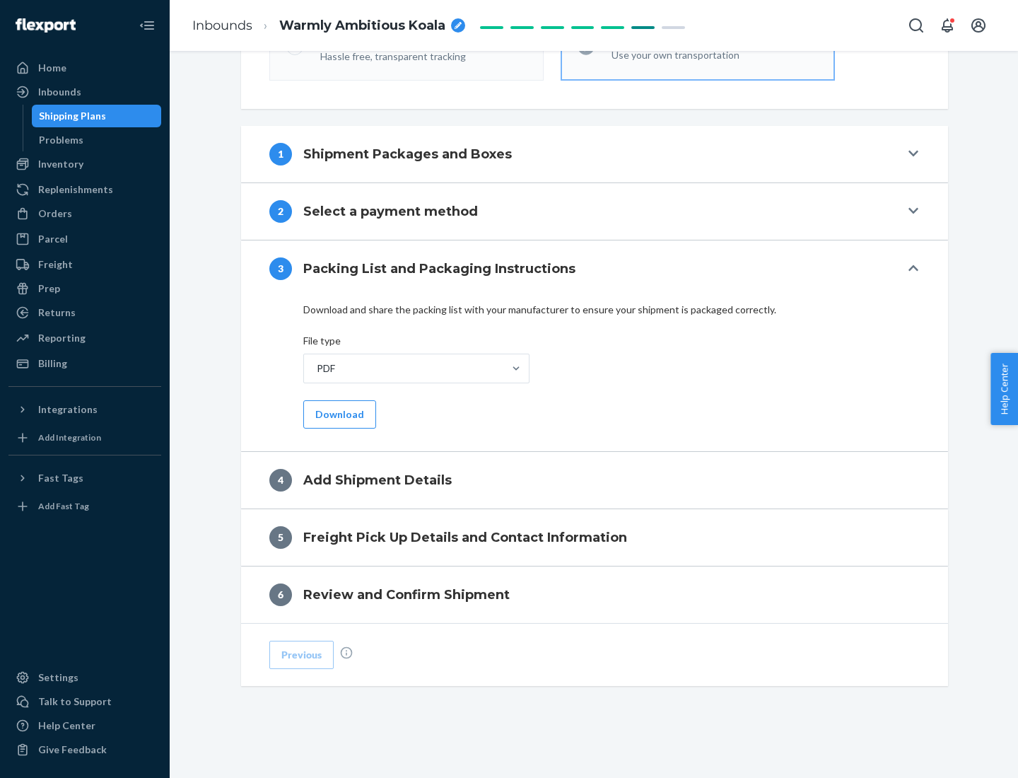
click at [338, 414] on button "Download" at bounding box center [339, 414] width 73 height 28
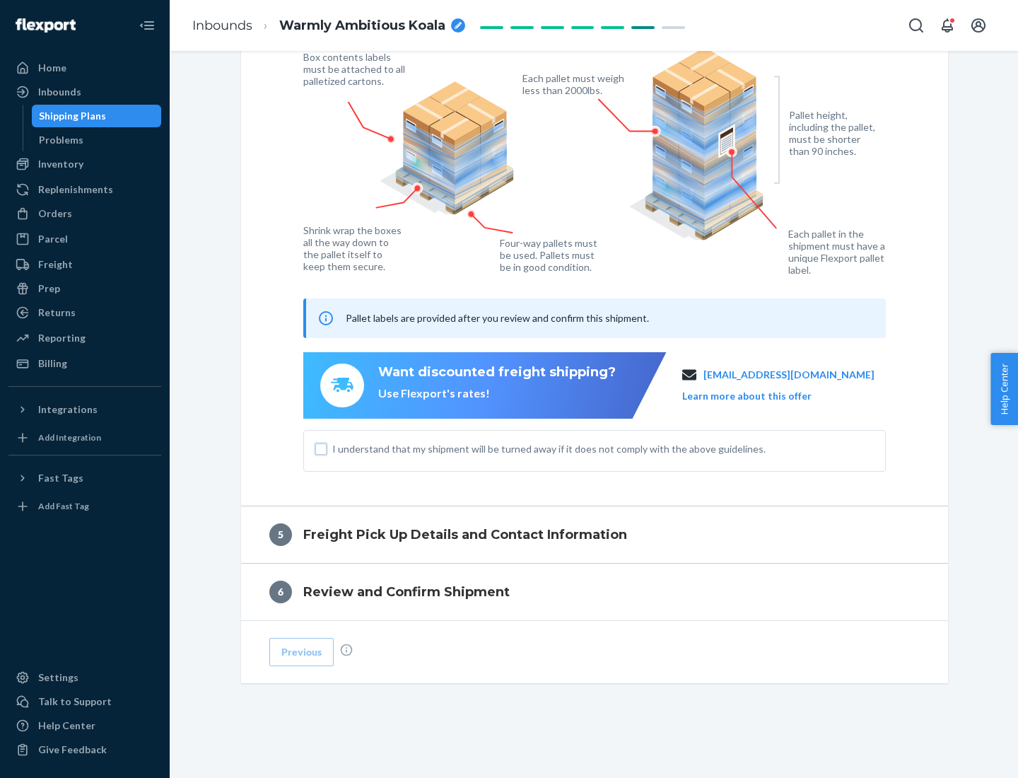
click at [321, 448] on input "I understand that my shipment will be turned away if it does not comply with th…" at bounding box center [320, 448] width 11 height 11
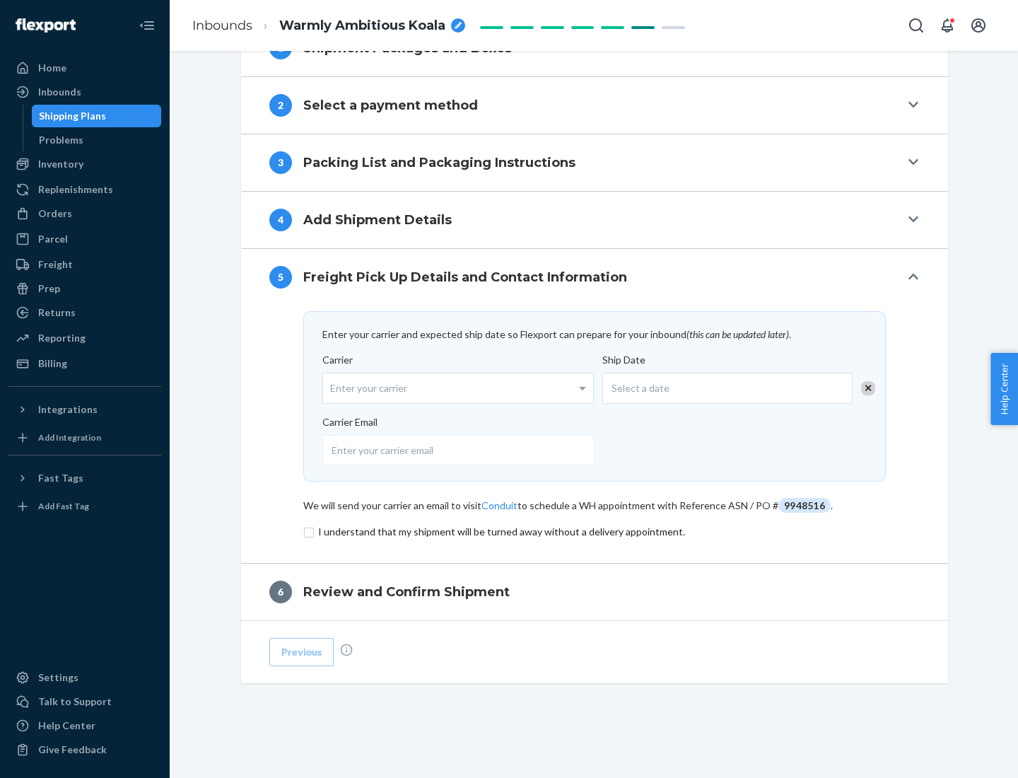
scroll to position [552, 0]
click at [594, 531] on input "checkbox" at bounding box center [594, 531] width 582 height 17
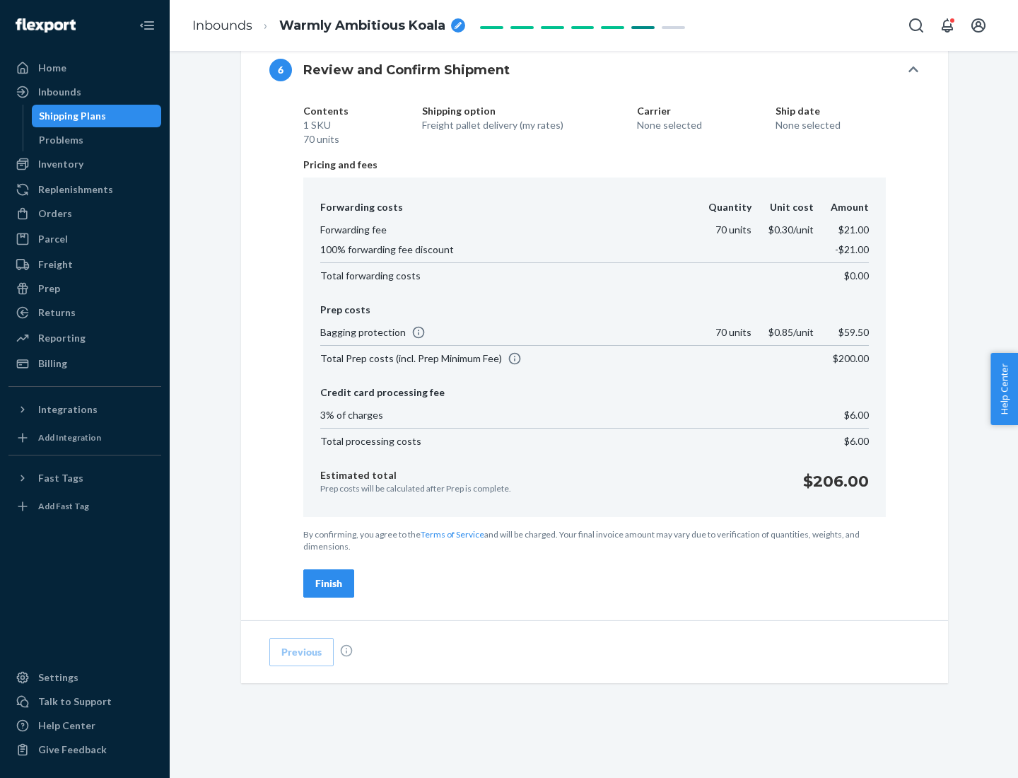
click at [329, 583] on div "Finish" at bounding box center [328, 583] width 27 height 14
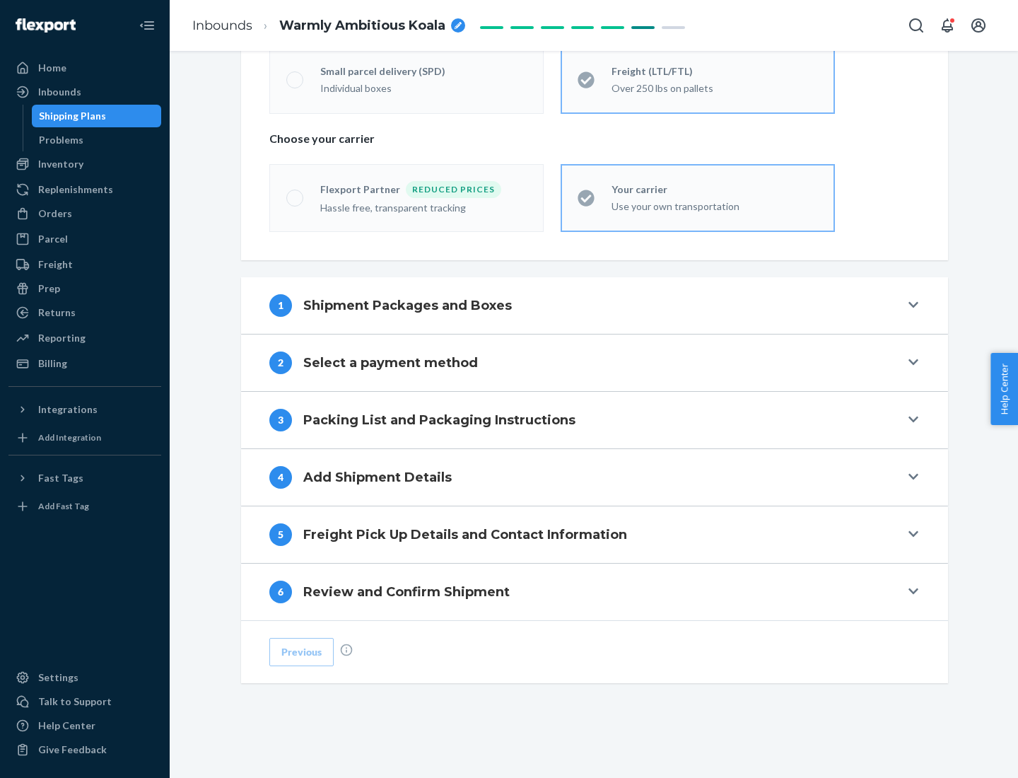
scroll to position [295, 0]
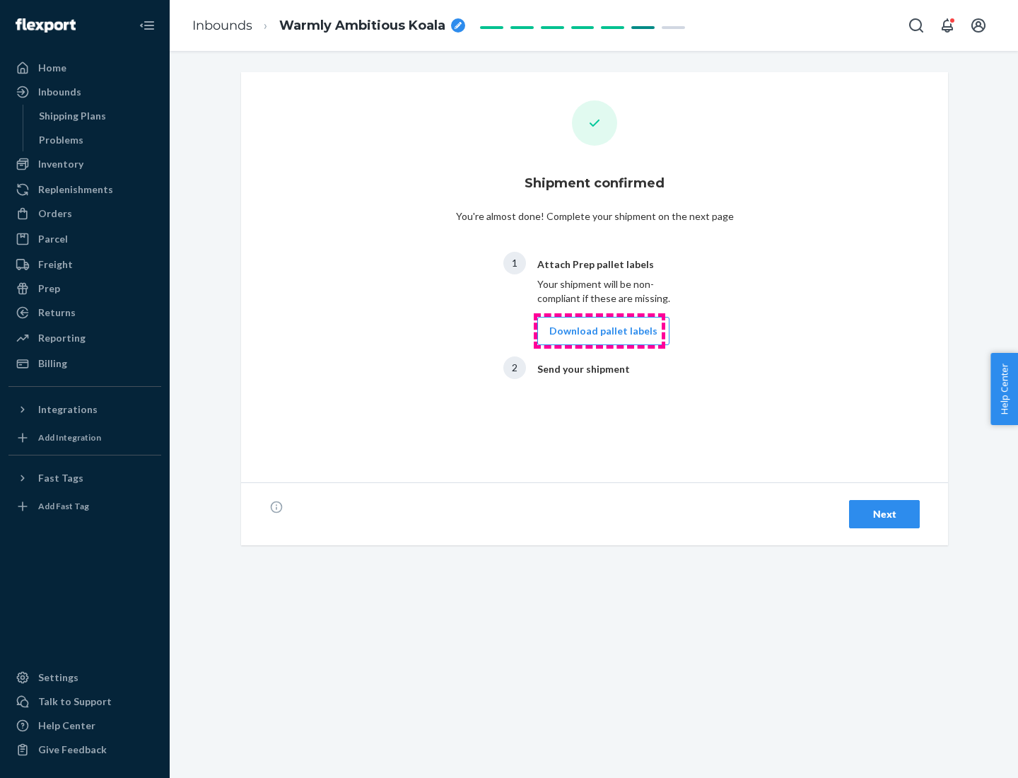
click at [599, 331] on button "Download pallet labels" at bounding box center [603, 331] width 132 height 28
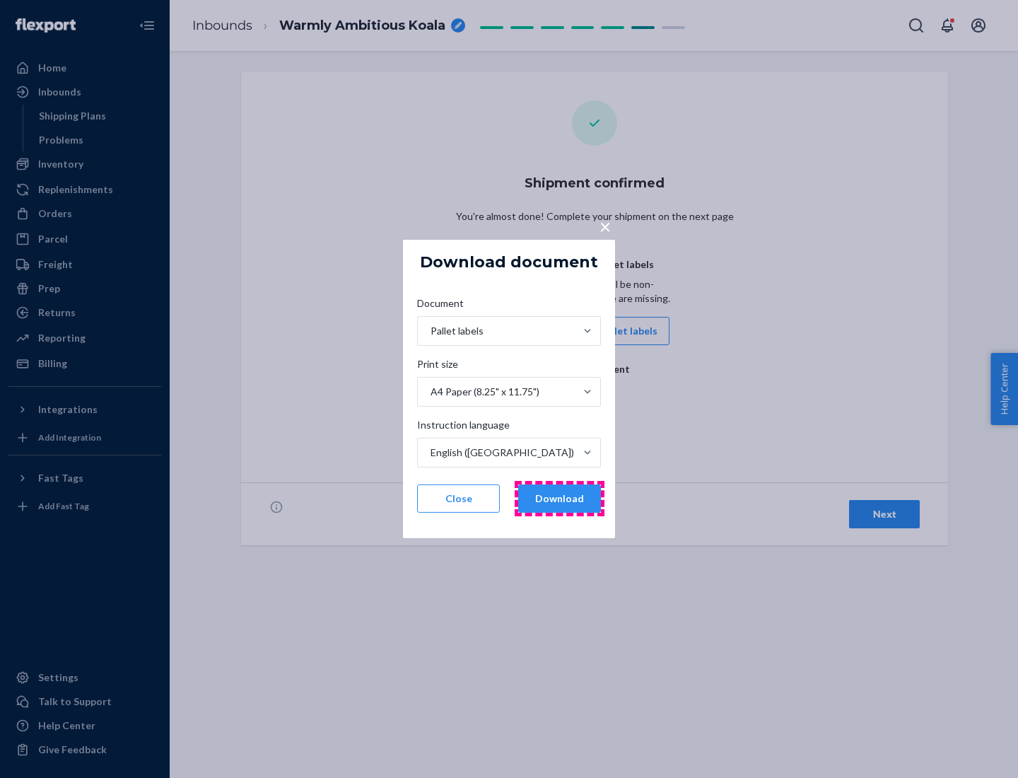
click at [559, 498] on button "Download" at bounding box center [559, 498] width 83 height 28
